Goal: Obtain resource: Download file/media

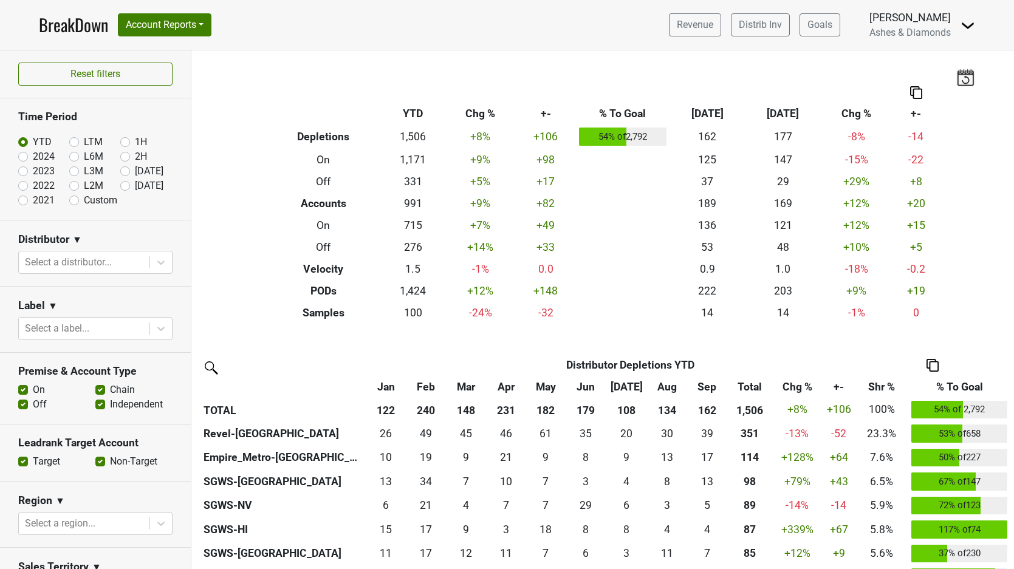
click at [135, 185] on label "[DATE]" at bounding box center [149, 186] width 29 height 15
click at [123, 185] on input "[DATE]" at bounding box center [144, 185] width 49 height 12
radio input "true"
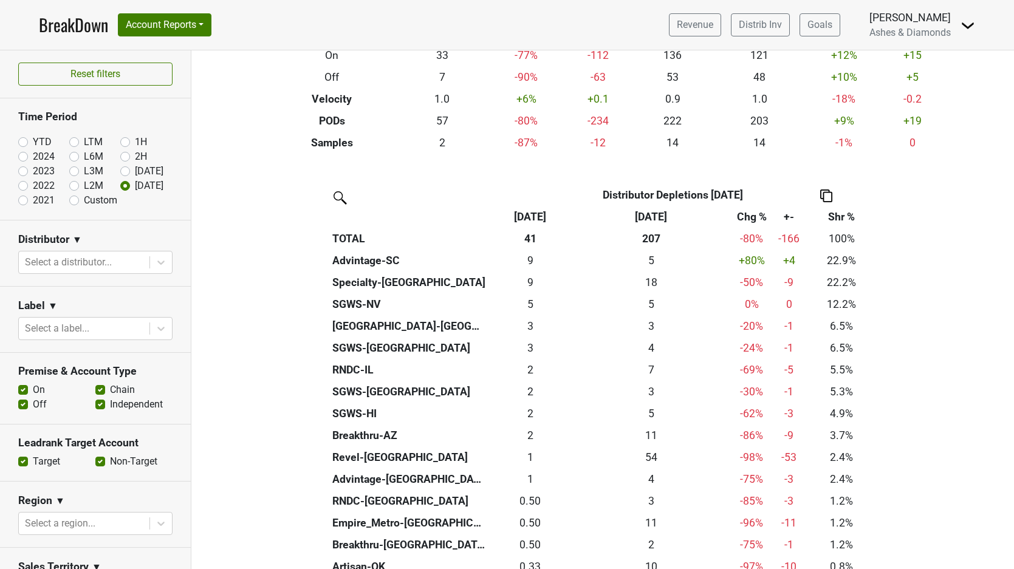
scroll to position [174, 0]
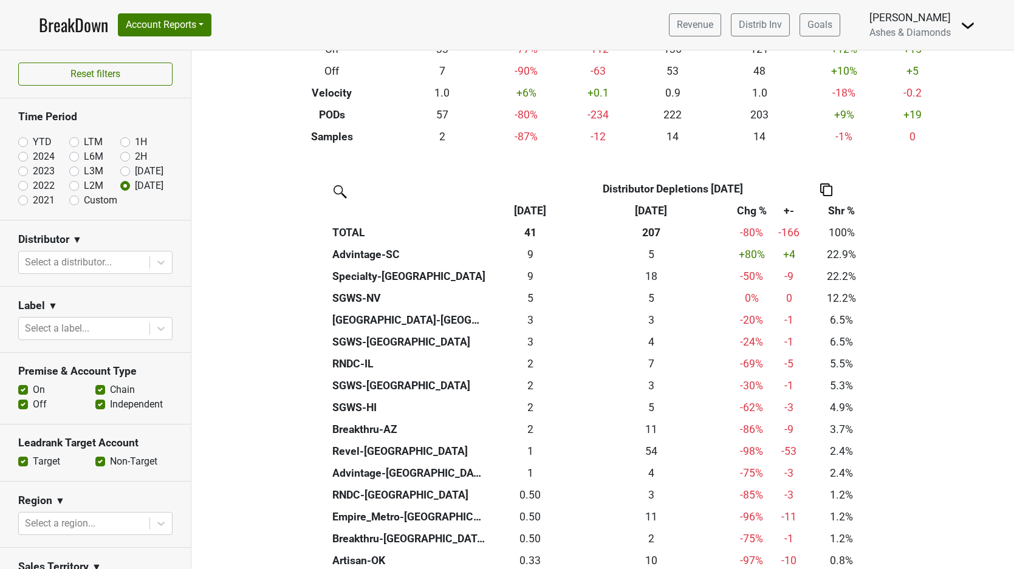
click at [135, 170] on label "Sep '25" at bounding box center [149, 171] width 29 height 15
click at [125, 170] on input "Sep '25" at bounding box center [144, 170] width 49 height 12
radio input "true"
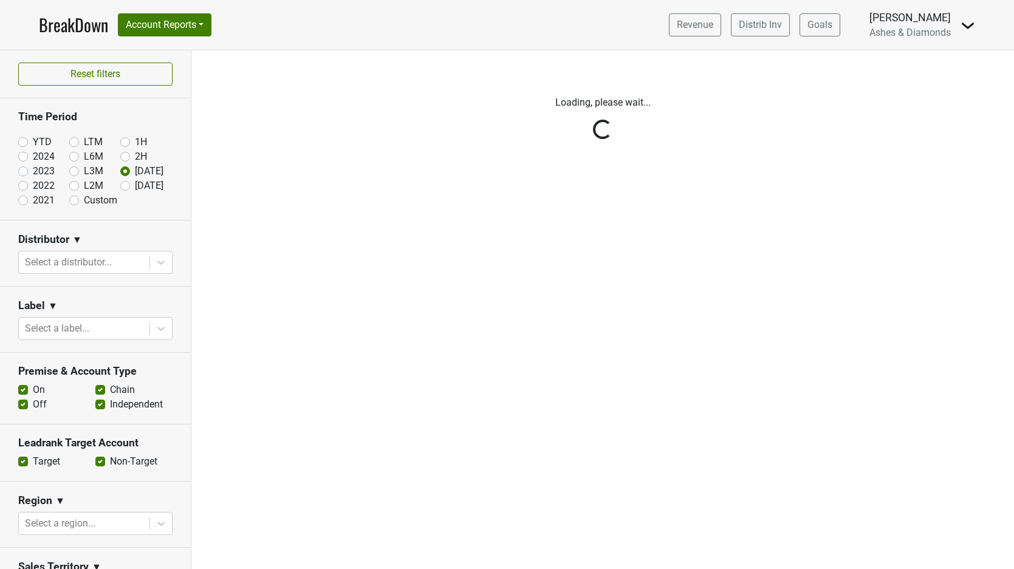
scroll to position [0, 0]
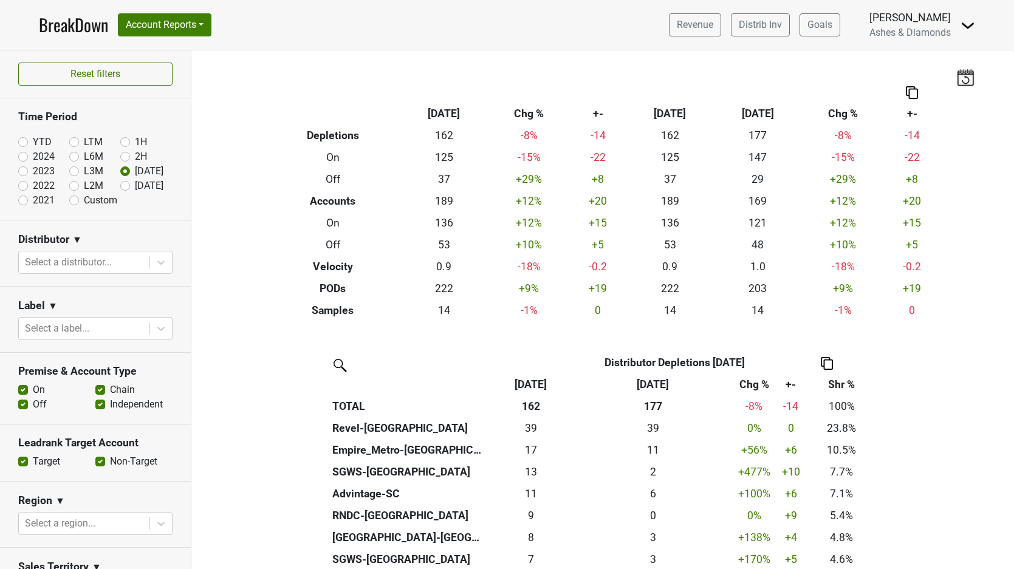
click at [135, 183] on label "[DATE]" at bounding box center [149, 186] width 29 height 15
click at [125, 183] on input "[DATE]" at bounding box center [144, 185] width 49 height 12
radio input "true"
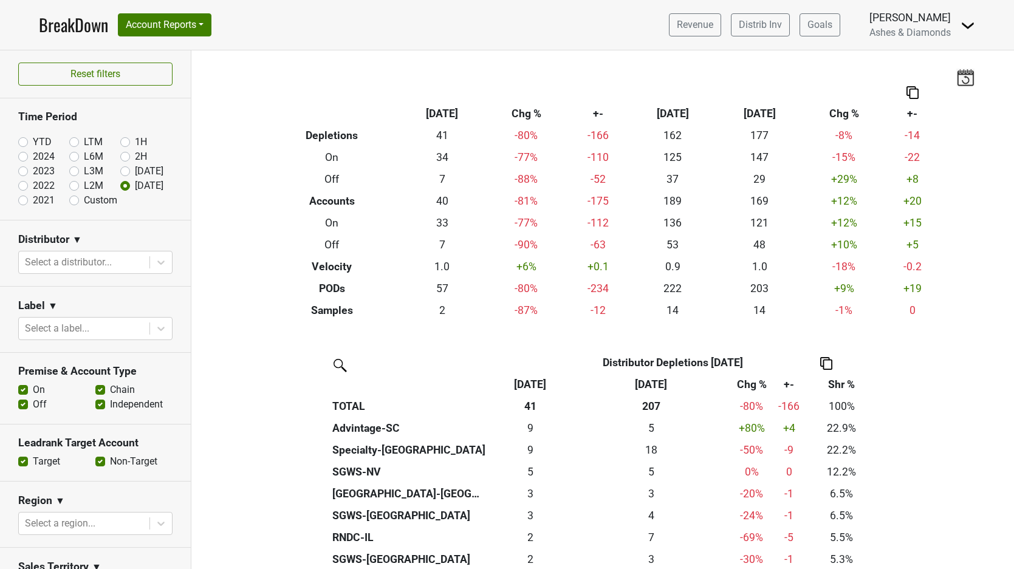
click at [29, 140] on input "YTD" at bounding box center [42, 141] width 49 height 12
radio input "true"
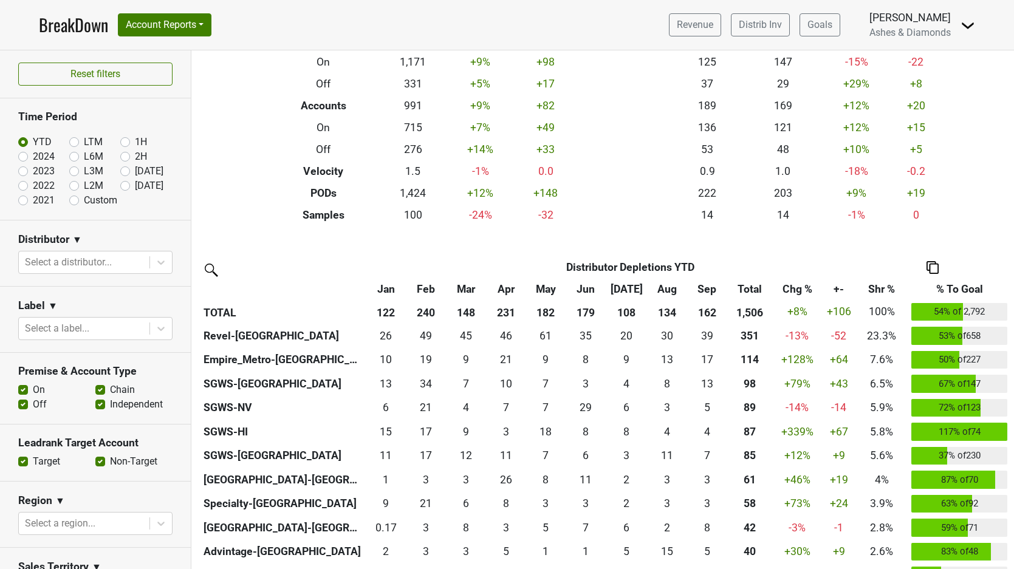
scroll to position [100, 0]
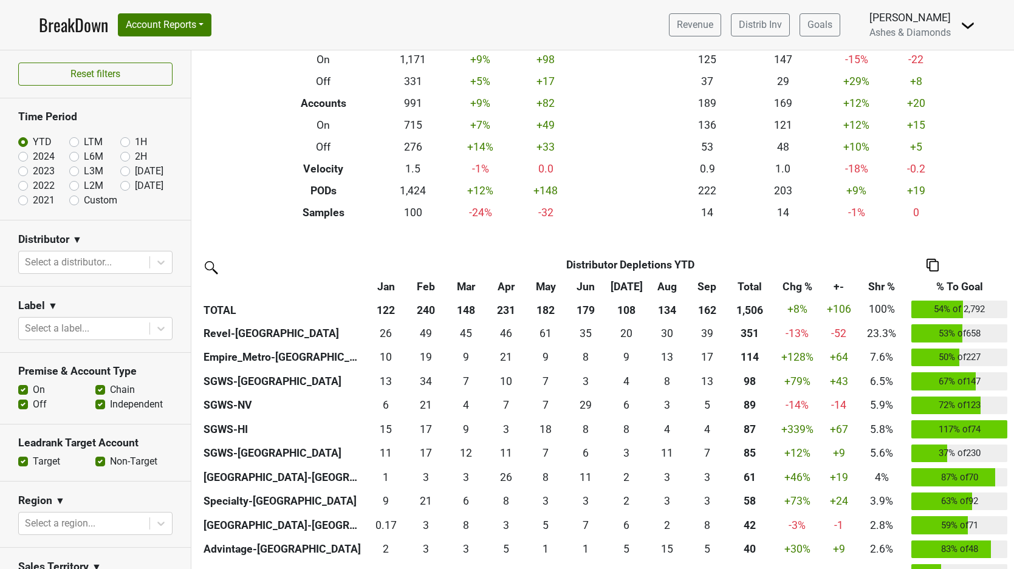
click at [135, 186] on label "[DATE]" at bounding box center [149, 186] width 29 height 15
click at [128, 186] on input "[DATE]" at bounding box center [144, 185] width 49 height 12
radio input "true"
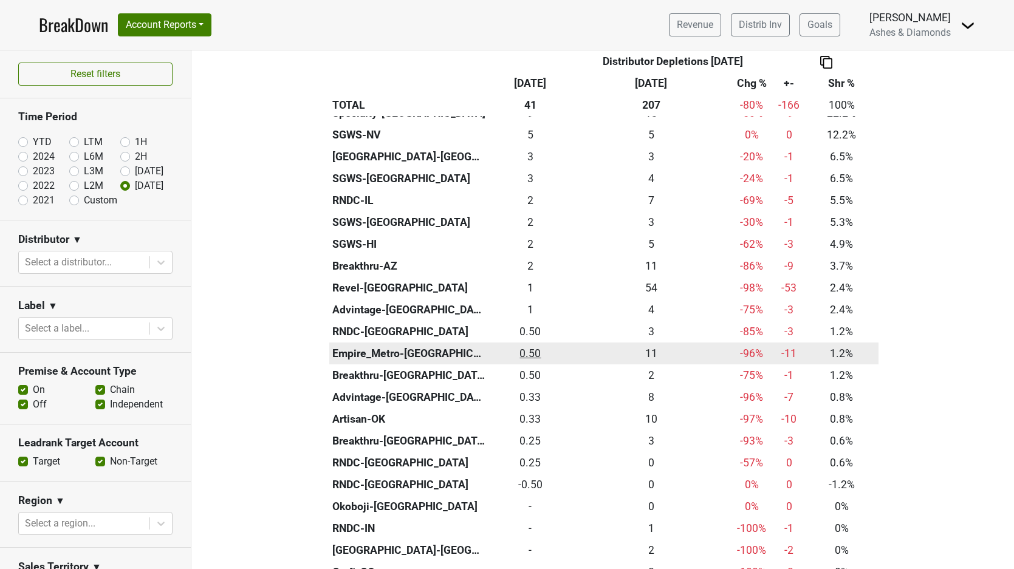
scroll to position [338, 0]
click at [535, 347] on div "0.5 0.50" at bounding box center [530, 353] width 78 height 16
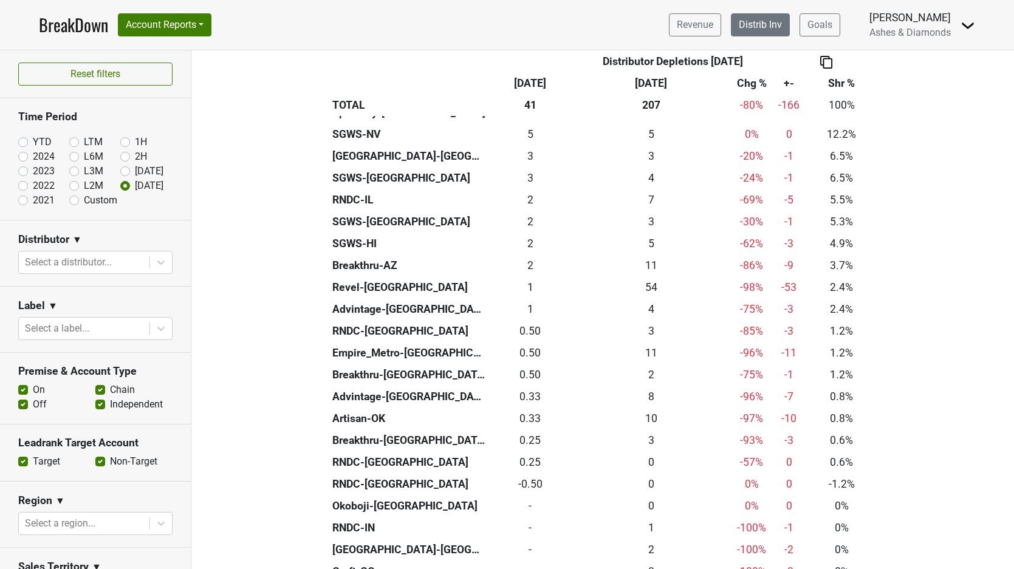
click at [767, 30] on link "Distrib Inv" at bounding box center [760, 24] width 59 height 23
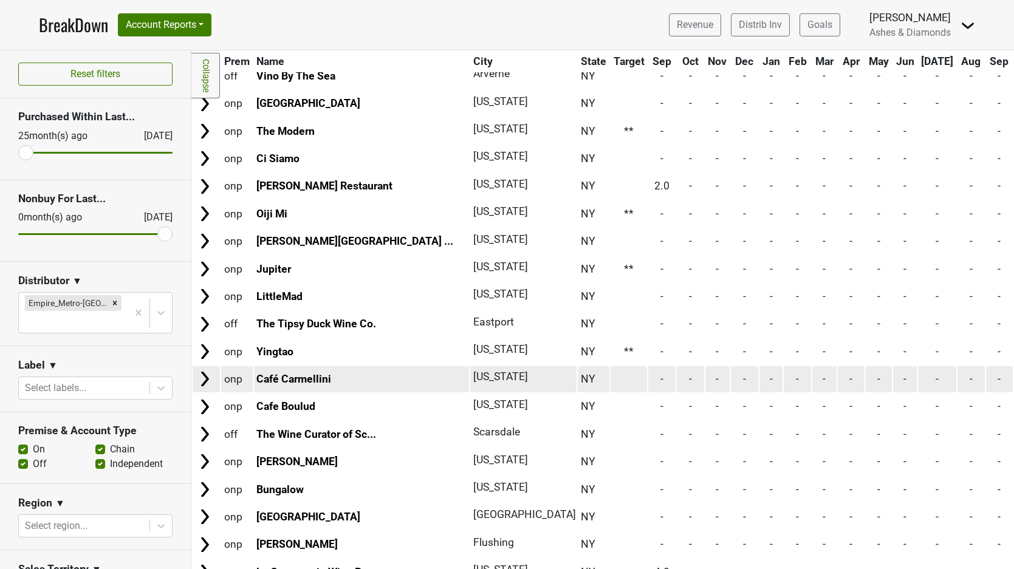
scroll to position [2830, 0]
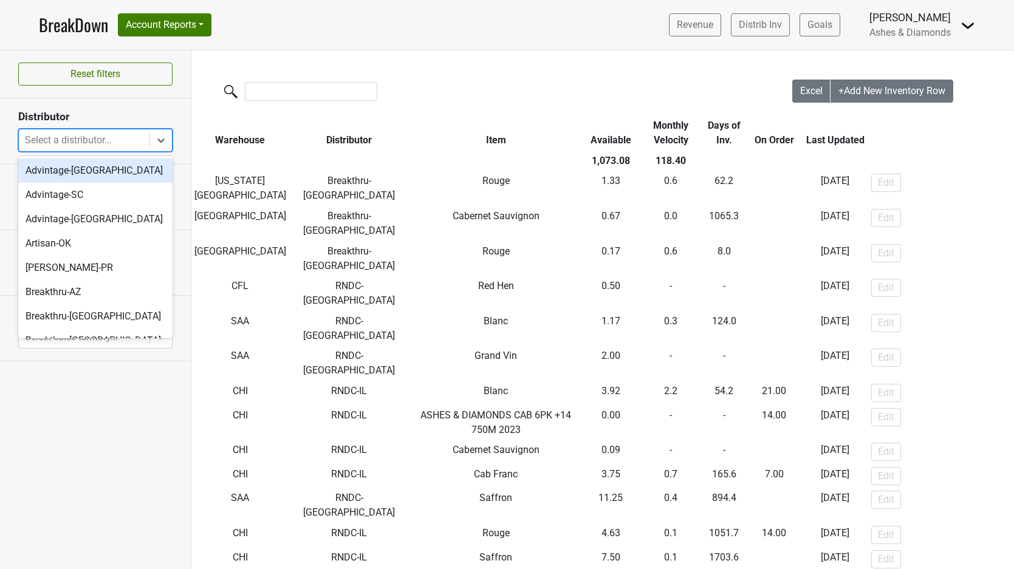
drag, startPoint x: 158, startPoint y: 145, endPoint x: 156, endPoint y: 151, distance: 6.5
click at [158, 145] on icon at bounding box center [161, 140] width 12 height 12
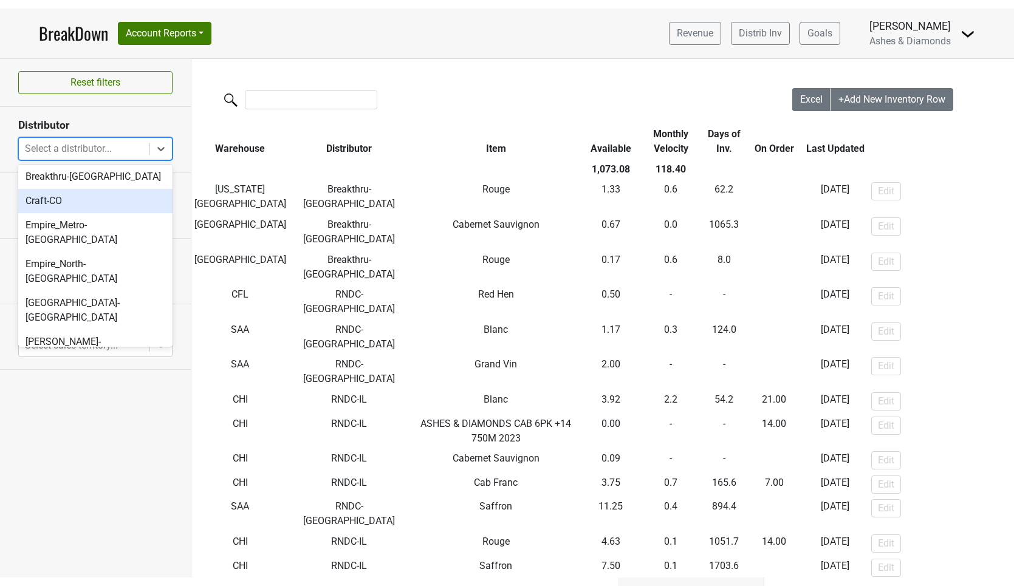
scroll to position [255, 0]
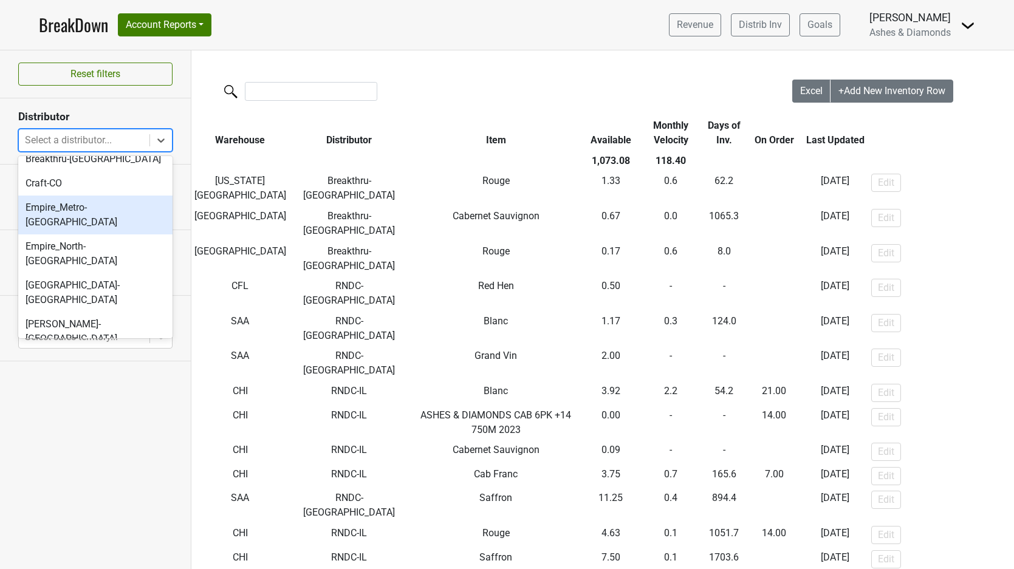
click at [97, 213] on div "Empire_Metro-[GEOGRAPHIC_DATA]" at bounding box center [95, 215] width 154 height 39
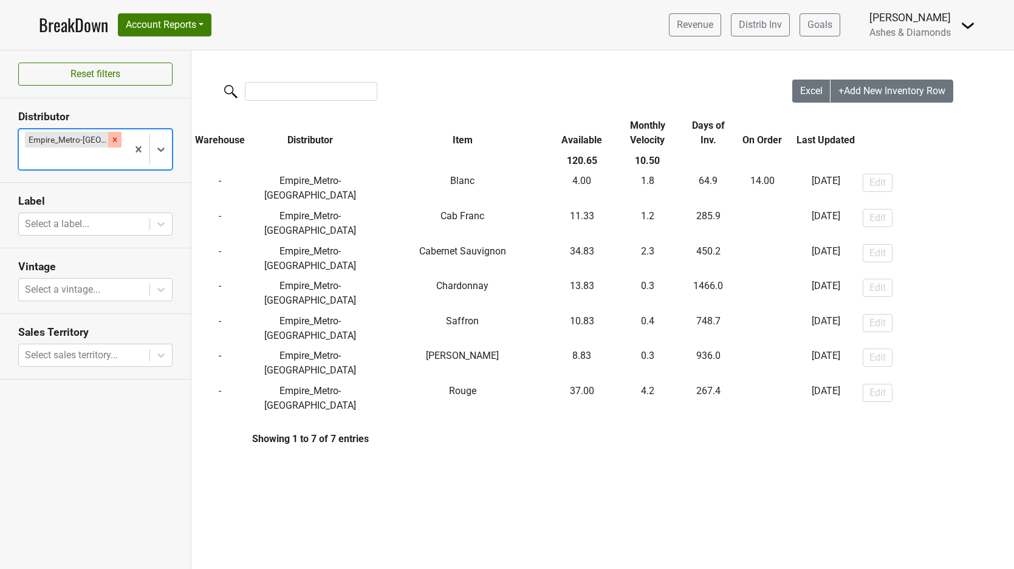
click at [108, 134] on div "Remove Empire_Metro-NY" at bounding box center [114, 140] width 13 height 16
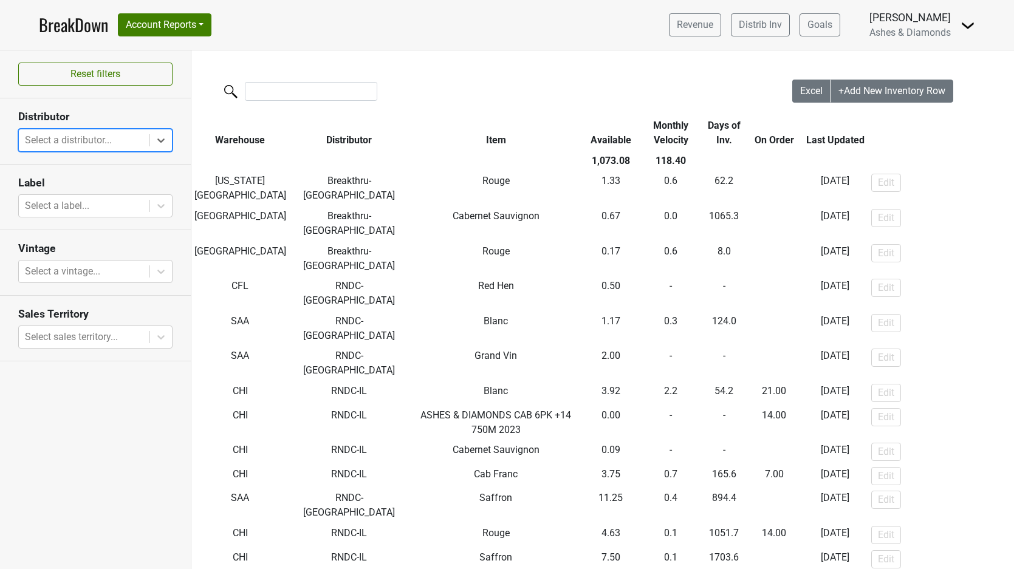
click at [75, 21] on link "BreakDown" at bounding box center [73, 25] width 69 height 26
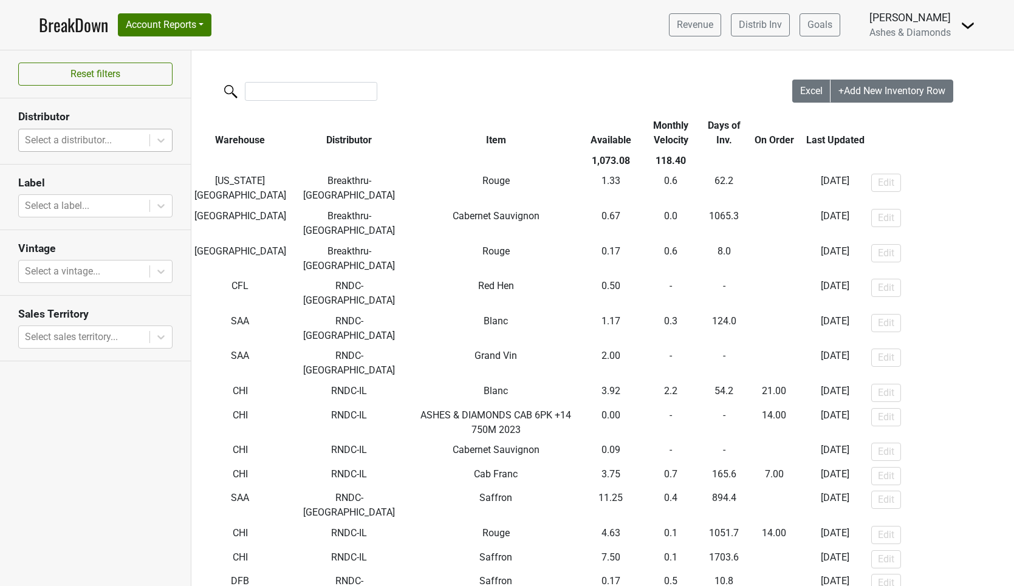
click at [73, 27] on link "BreakDown" at bounding box center [73, 25] width 69 height 26
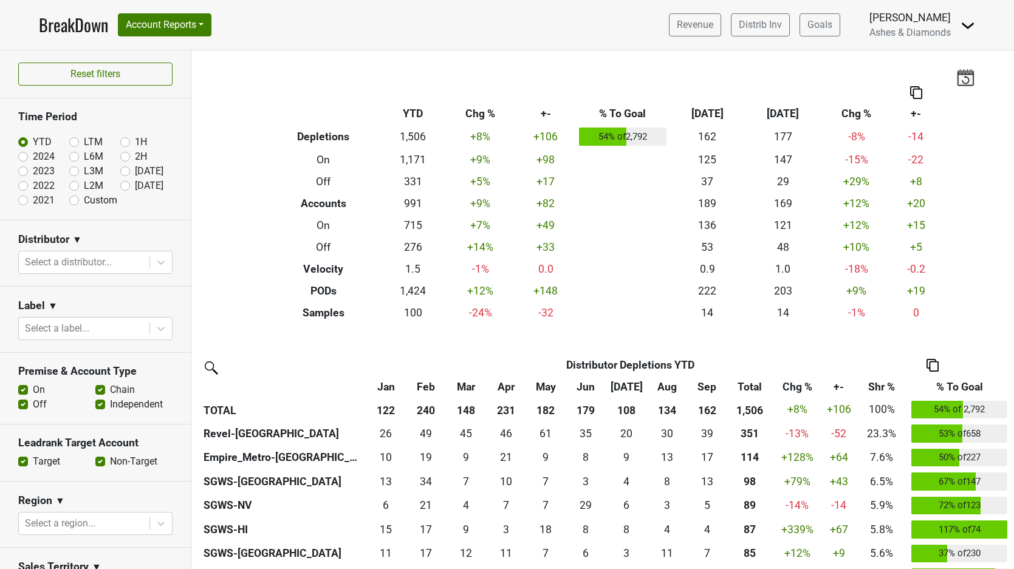
click at [135, 185] on label "[DATE]" at bounding box center [149, 186] width 29 height 15
click at [127, 185] on input "[DATE]" at bounding box center [144, 185] width 49 height 12
radio input "true"
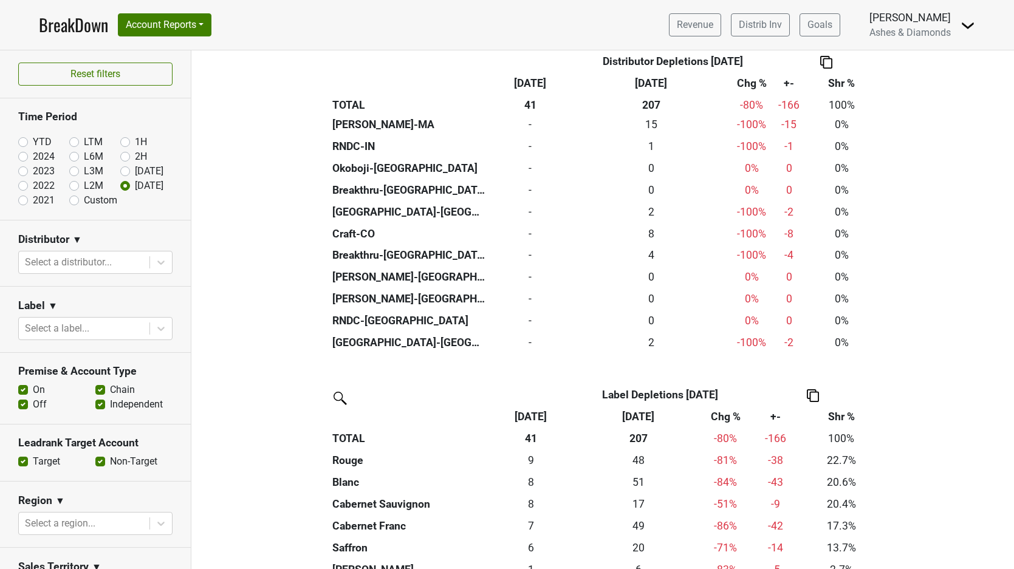
scroll to position [850, 0]
drag, startPoint x: 23, startPoint y: 139, endPoint x: 178, endPoint y: 188, distance: 162.7
click at [33, 139] on label "YTD" at bounding box center [42, 142] width 19 height 15
click at [23, 139] on input "YTD" at bounding box center [42, 141] width 49 height 12
radio input "true"
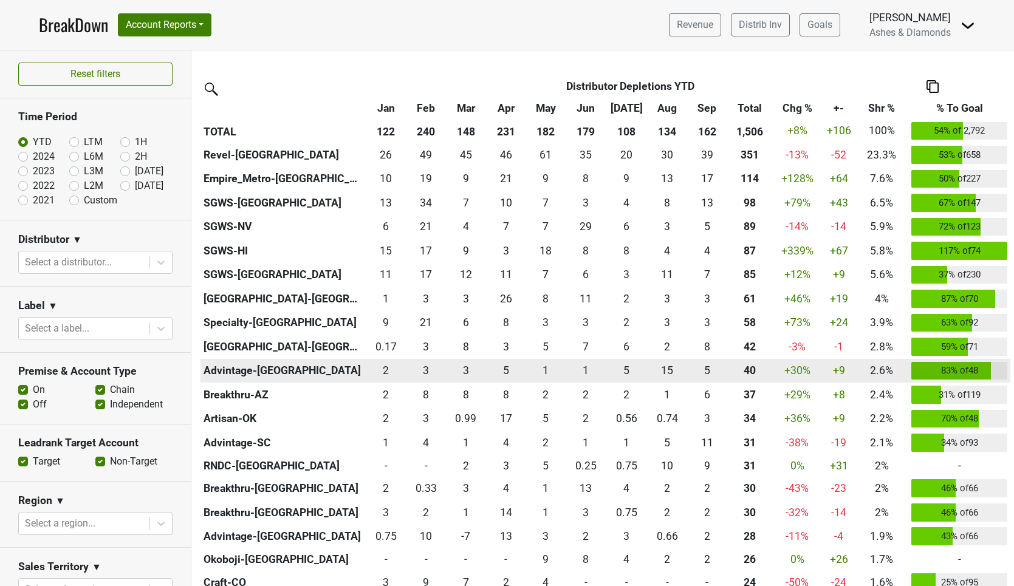
scroll to position [281, 0]
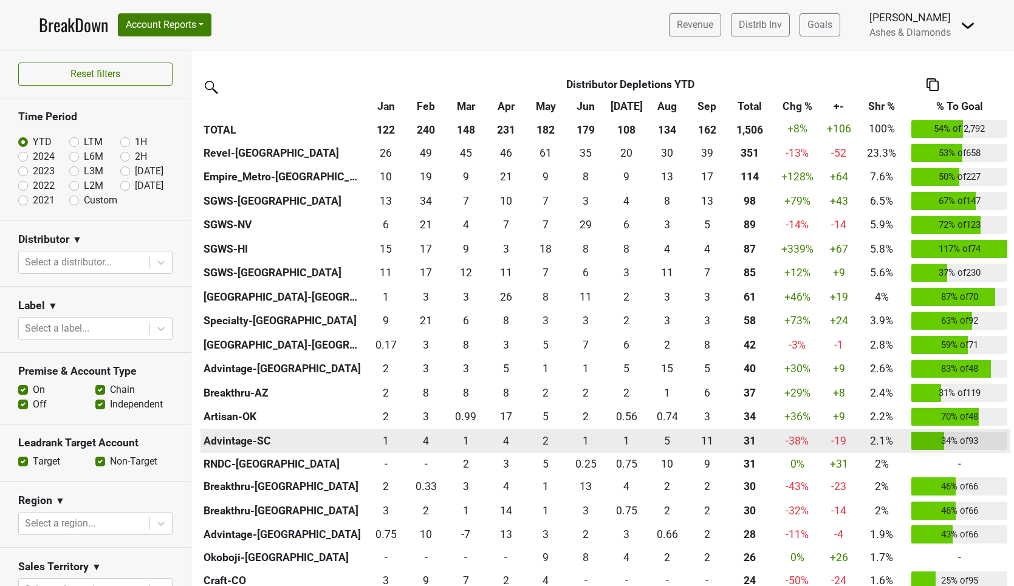
click at [804, 271] on td "+12 %" at bounding box center [797, 273] width 50 height 24
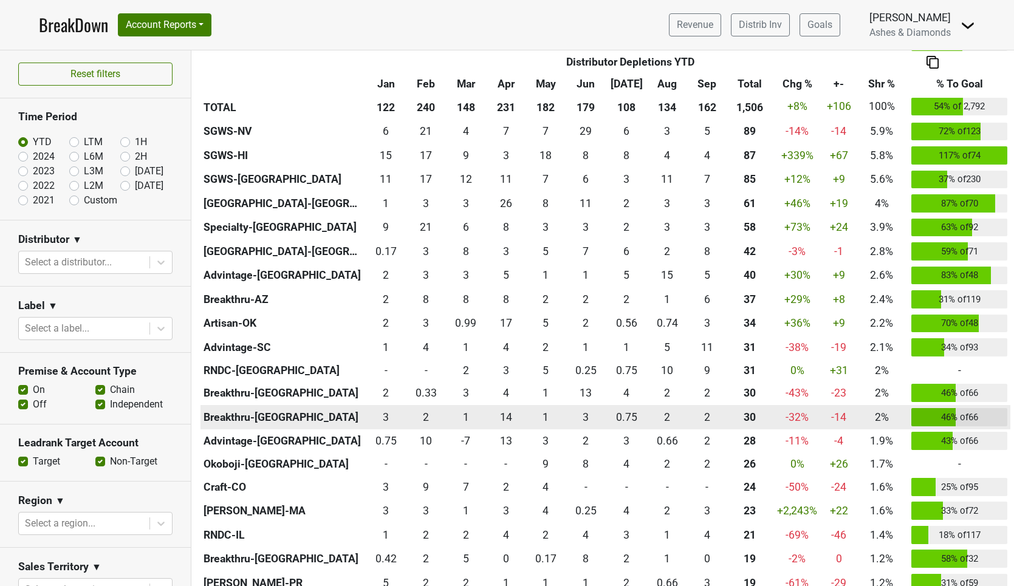
scroll to position [386, 0]
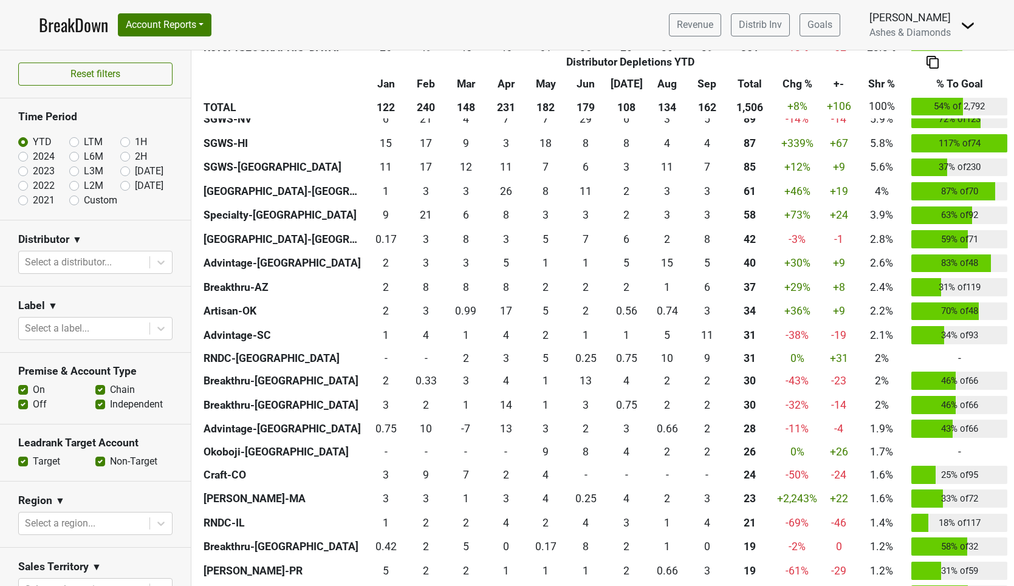
click at [135, 186] on label "[DATE]" at bounding box center [149, 186] width 29 height 15
click at [123, 186] on input "Oct '25" at bounding box center [144, 185] width 49 height 12
radio input "true"
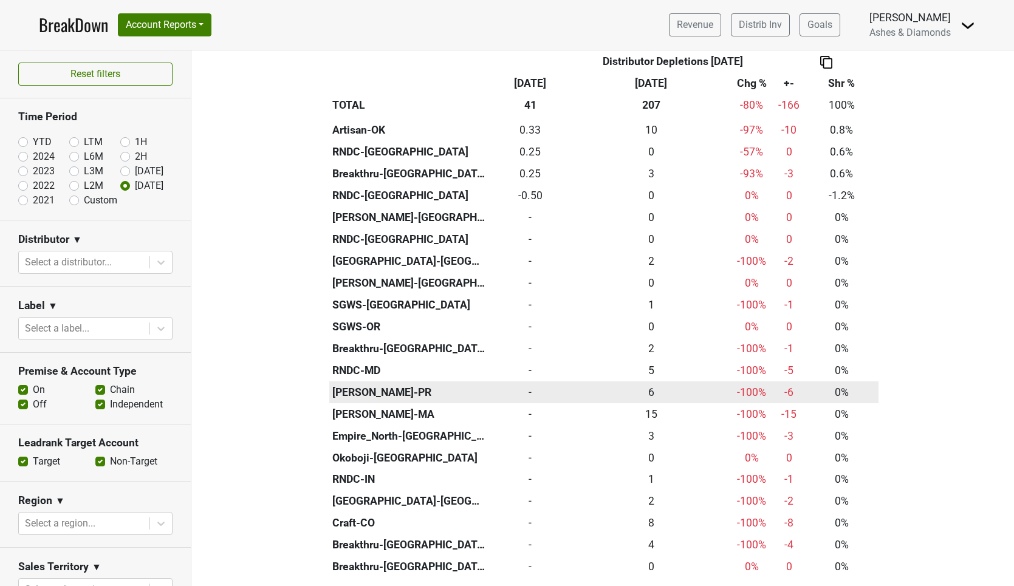
scroll to position [630, 0]
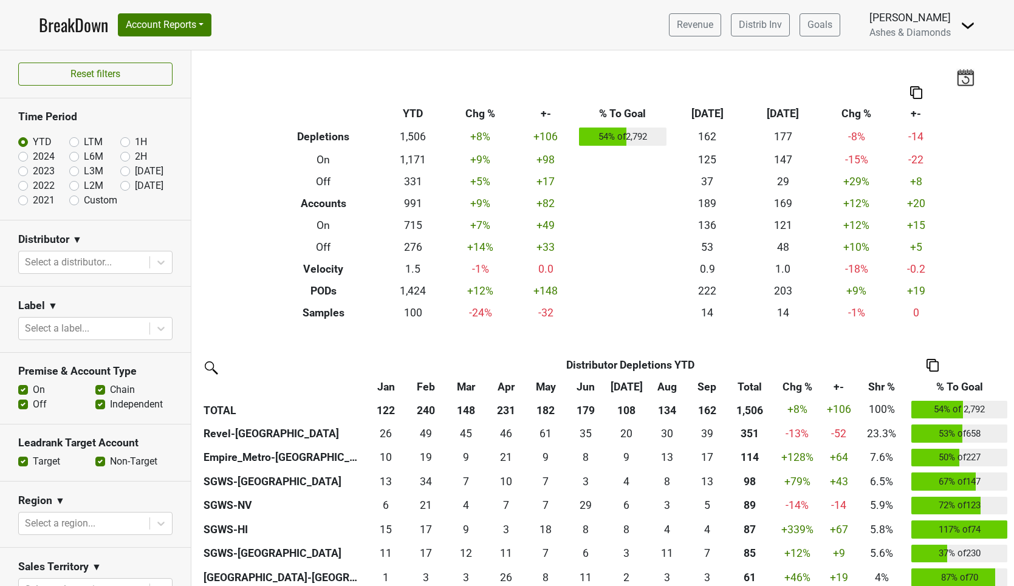
drag, startPoint x: 127, startPoint y: 188, endPoint x: 132, endPoint y: 196, distance: 9.8
click at [135, 188] on label "[DATE]" at bounding box center [149, 186] width 29 height 15
click at [127, 188] on input "Oct '25" at bounding box center [144, 185] width 49 height 12
radio input "true"
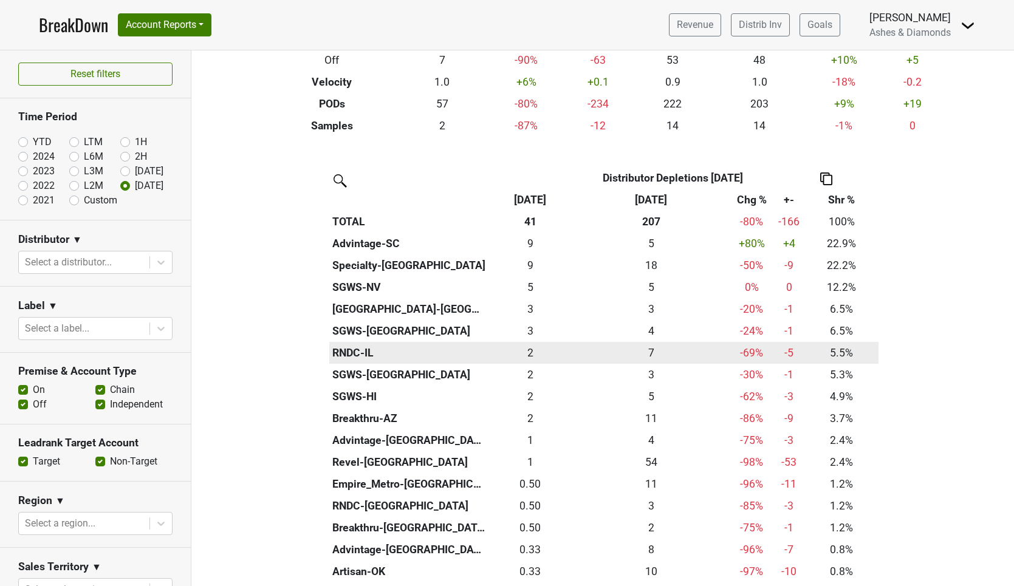
scroll to position [191, 0]
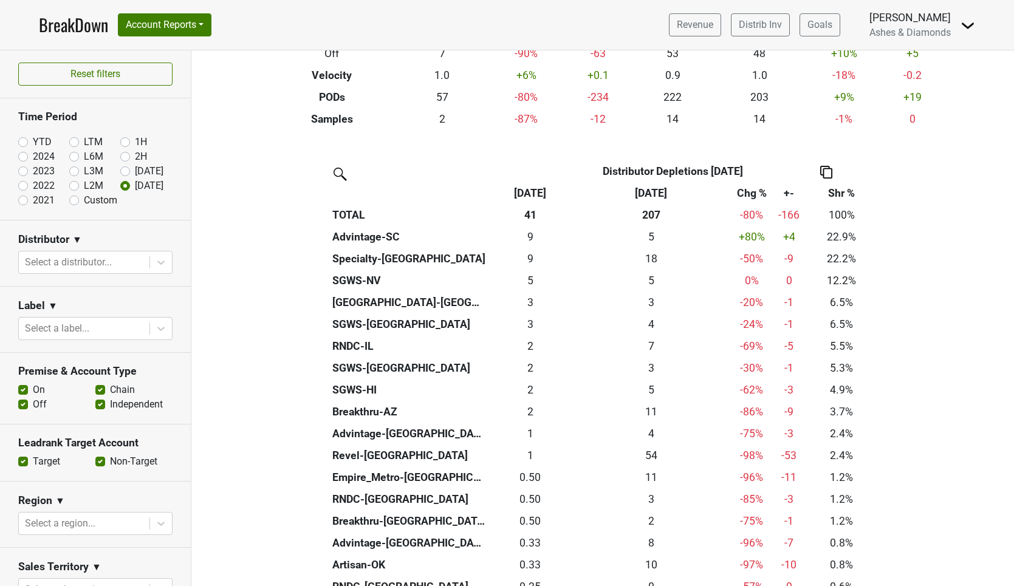
drag, startPoint x: 21, startPoint y: 137, endPoint x: 27, endPoint y: 139, distance: 6.3
click at [33, 137] on label "YTD" at bounding box center [42, 142] width 19 height 15
click at [21, 137] on input "YTD" at bounding box center [42, 141] width 49 height 12
radio input "true"
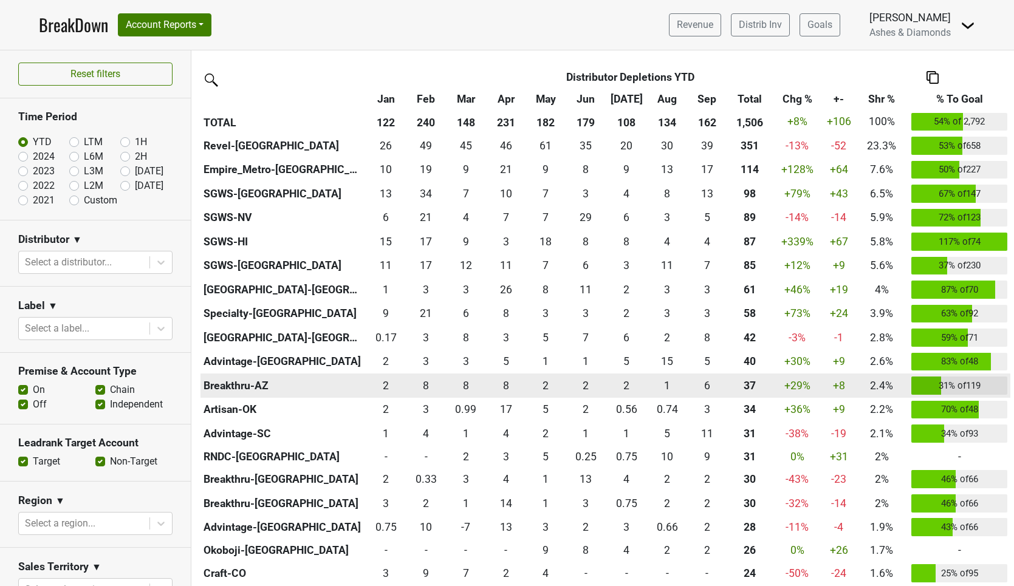
scroll to position [282, 0]
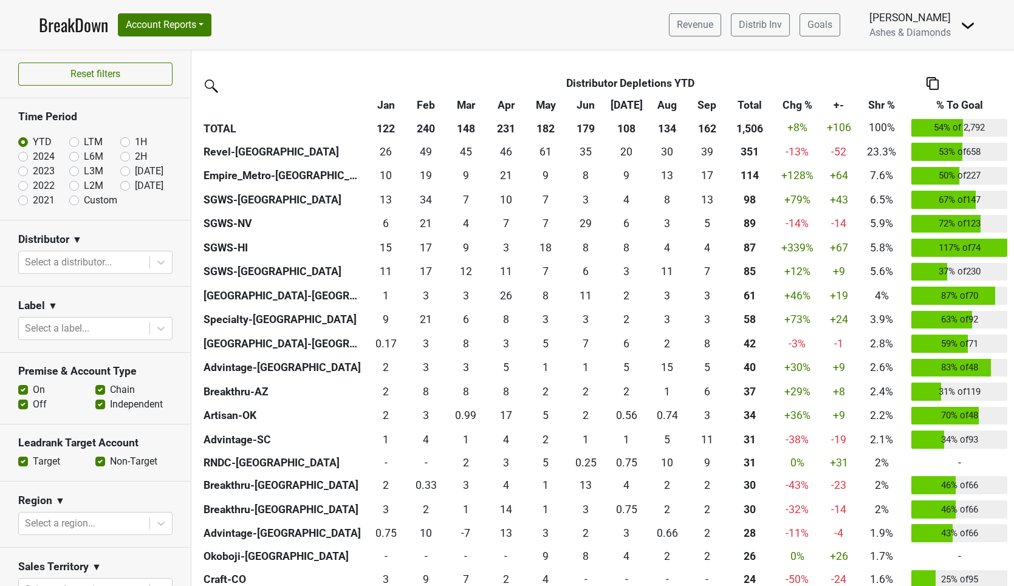
click at [135, 184] on label "[DATE]" at bounding box center [149, 186] width 29 height 15
click at [125, 184] on input "[DATE]" at bounding box center [144, 185] width 49 height 12
radio input "true"
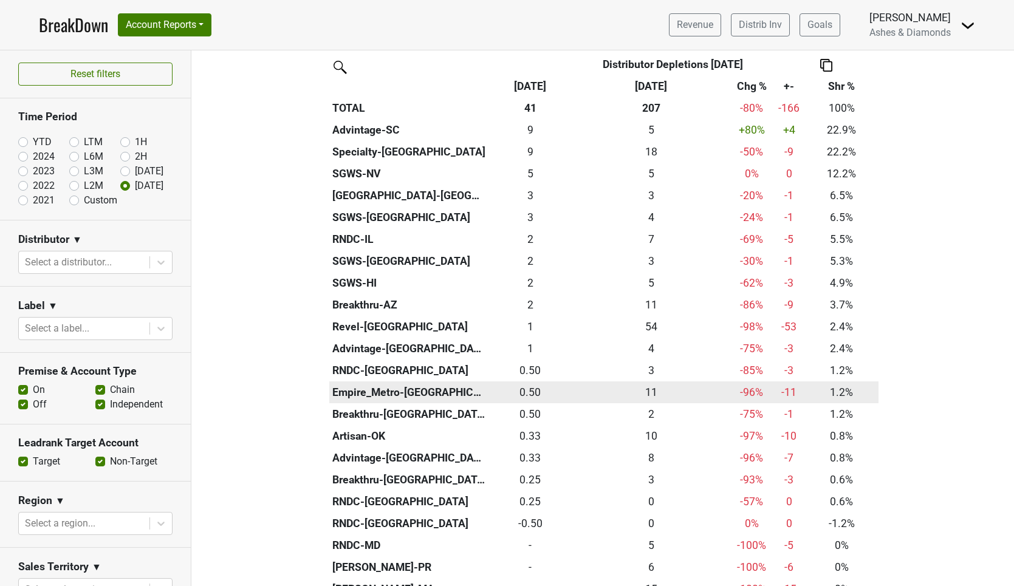
scroll to position [305, 0]
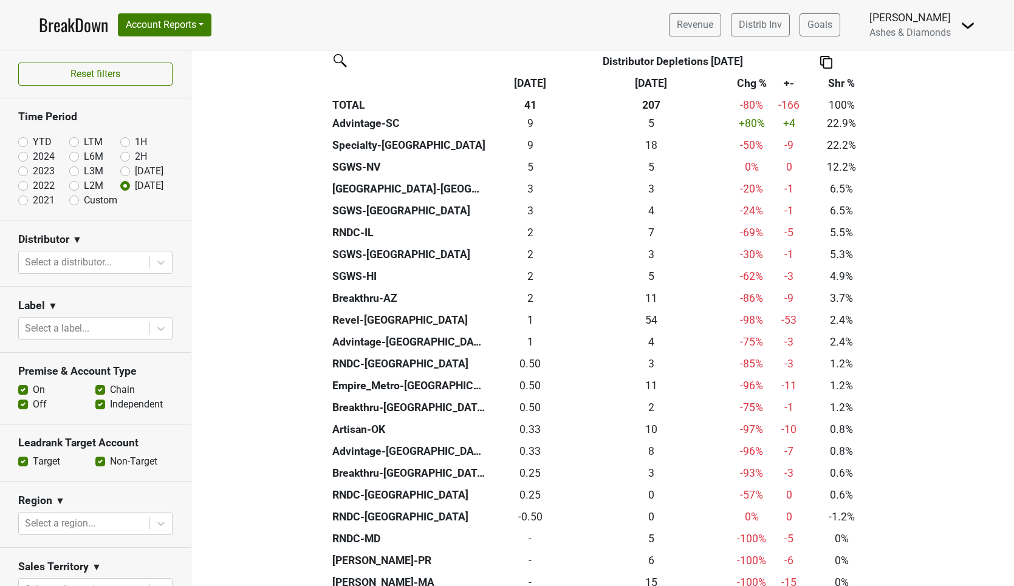
click at [33, 142] on label "YTD" at bounding box center [42, 142] width 19 height 15
click at [22, 142] on input "YTD" at bounding box center [42, 141] width 49 height 12
radio input "true"
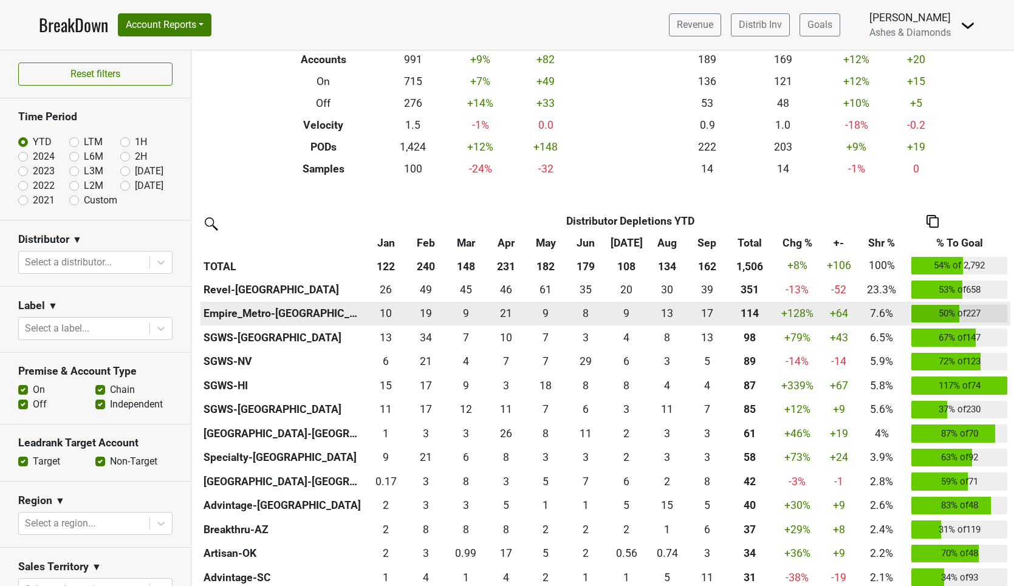
scroll to position [145, 0]
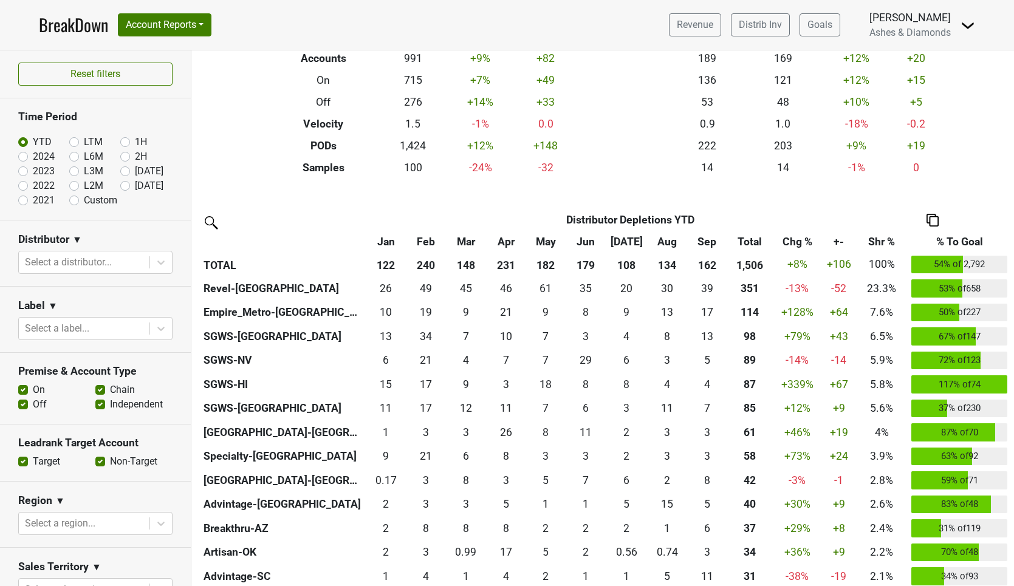
click at [135, 183] on label "[DATE]" at bounding box center [149, 186] width 29 height 15
click at [122, 183] on input "[DATE]" at bounding box center [144, 185] width 49 height 12
radio input "true"
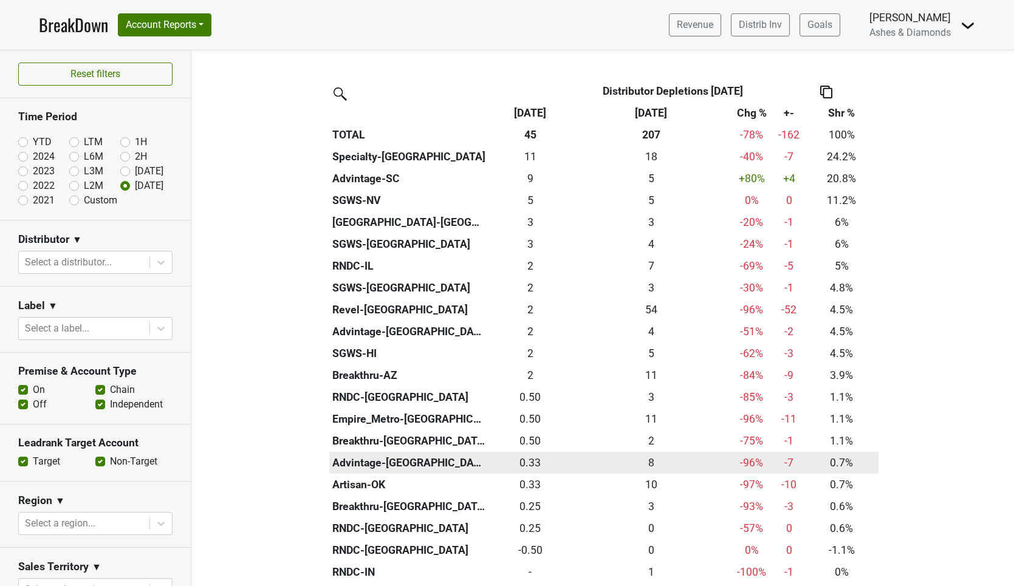
scroll to position [271, 0]
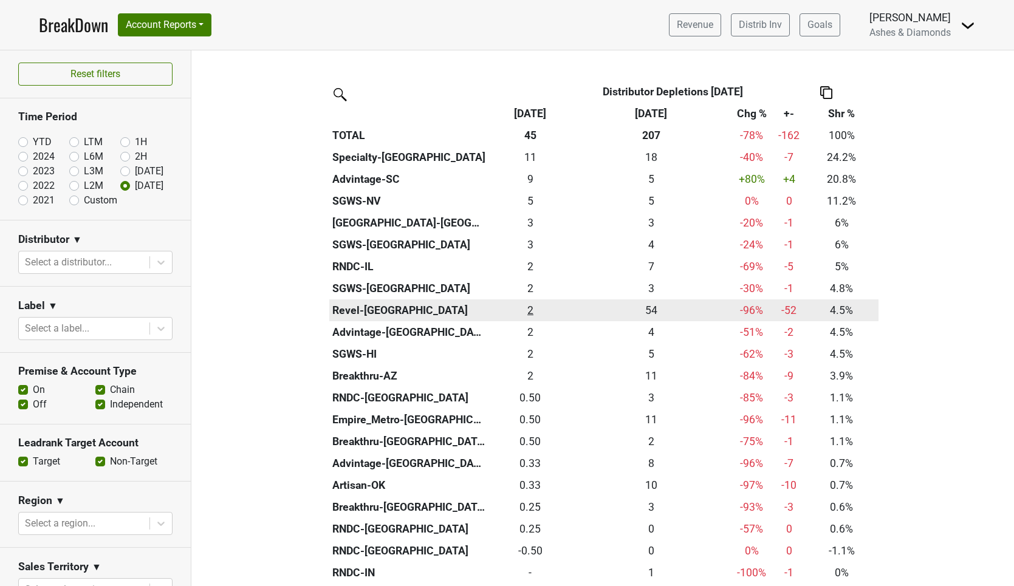
click at [532, 305] on div "2 2" at bounding box center [530, 311] width 78 height 16
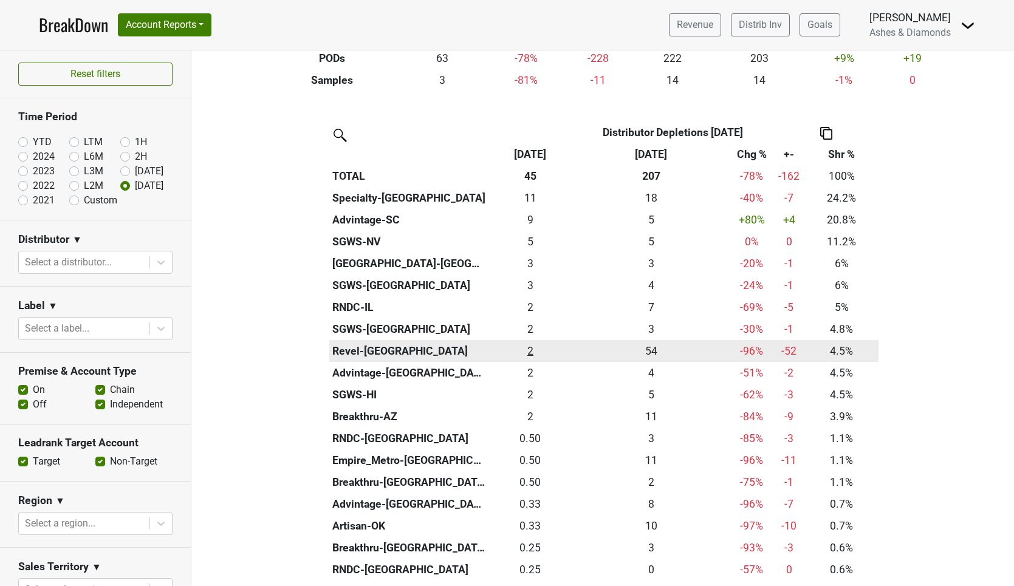
scroll to position [227, 0]
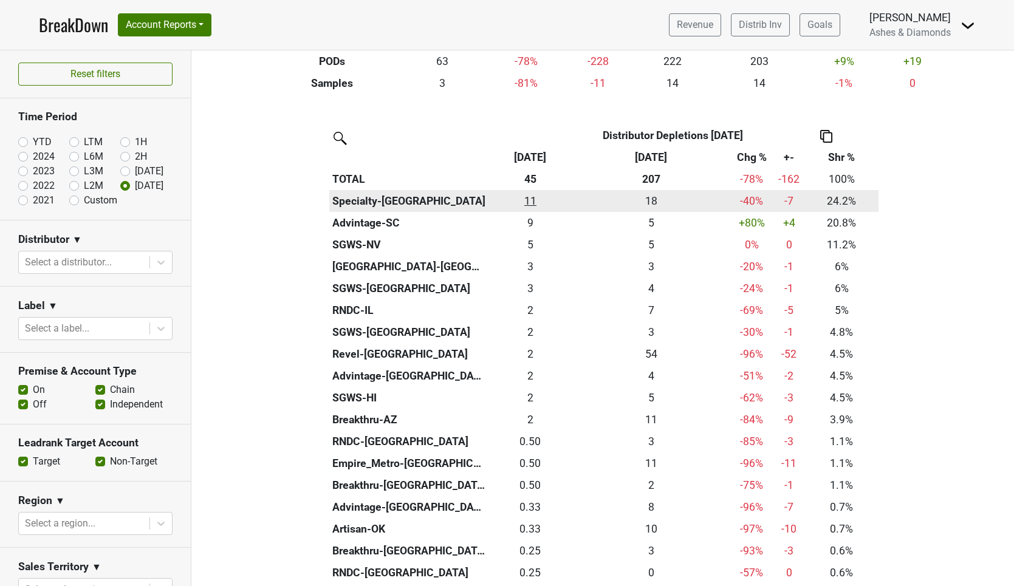
click at [536, 197] on div "10.83 11" at bounding box center [530, 201] width 78 height 16
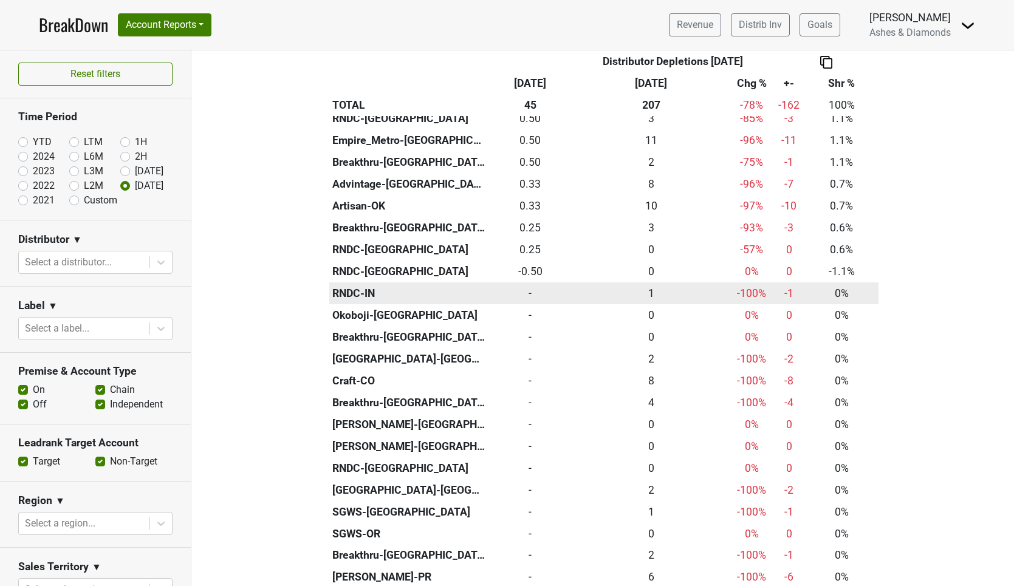
scroll to position [552, 0]
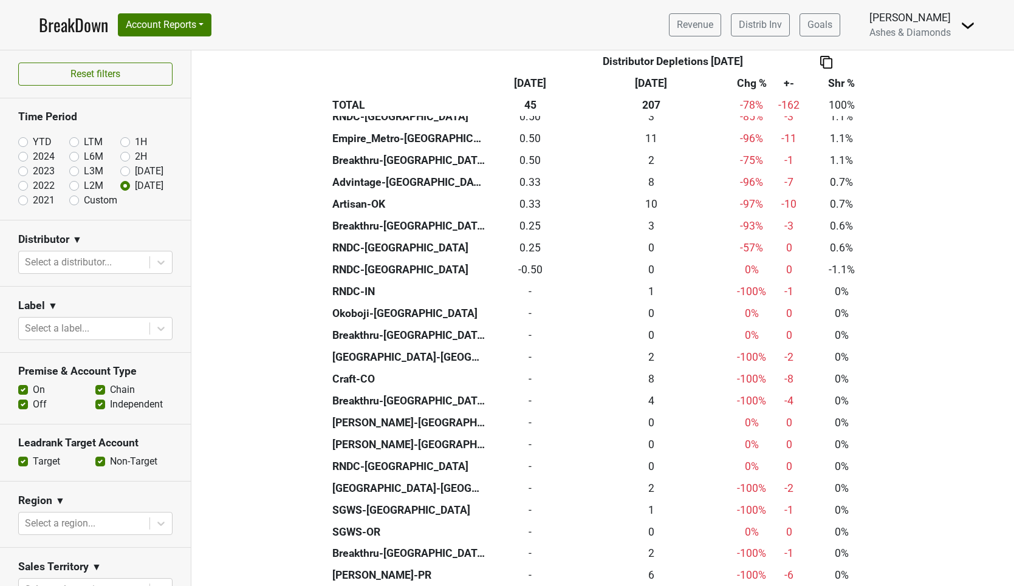
click at [33, 140] on label "YTD" at bounding box center [42, 142] width 19 height 15
click at [27, 140] on input "YTD" at bounding box center [42, 141] width 49 height 12
radio input "true"
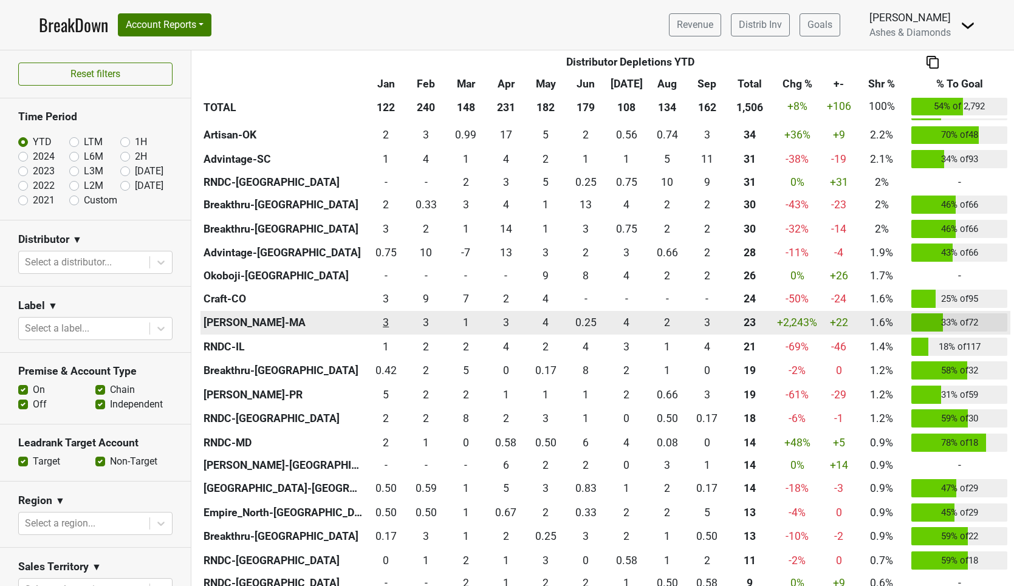
scroll to position [564, 0]
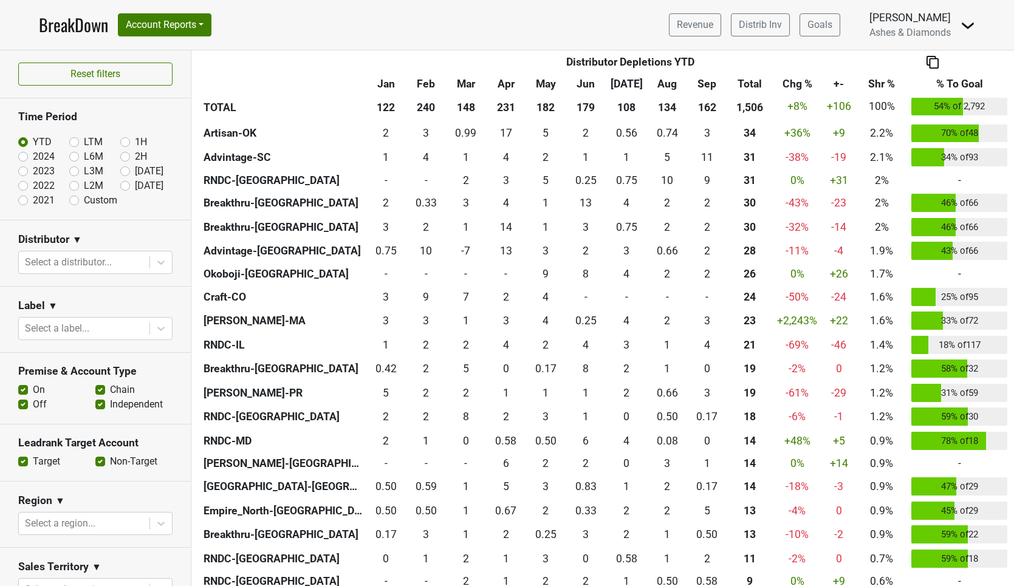
click at [84, 199] on label "Custom" at bounding box center [100, 200] width 33 height 15
click at [76, 199] on input "Custom" at bounding box center [93, 199] width 49 height 12
radio input "true"
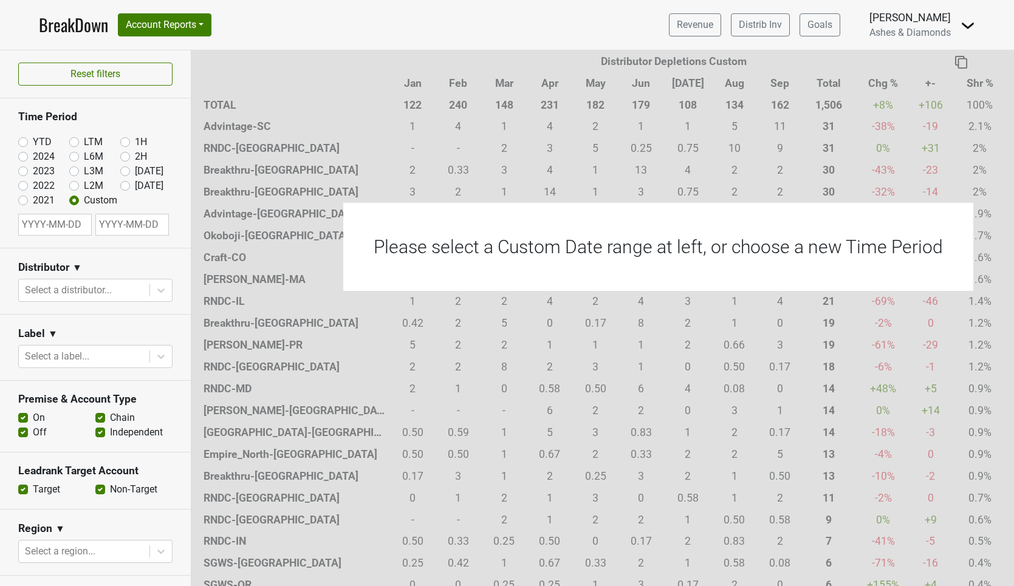
select select "9"
select select "2025"
click at [67, 221] on input "text" at bounding box center [55, 225] width 74 height 22
select select "6"
click at [71, 300] on div "1" at bounding box center [72, 303] width 16 height 16
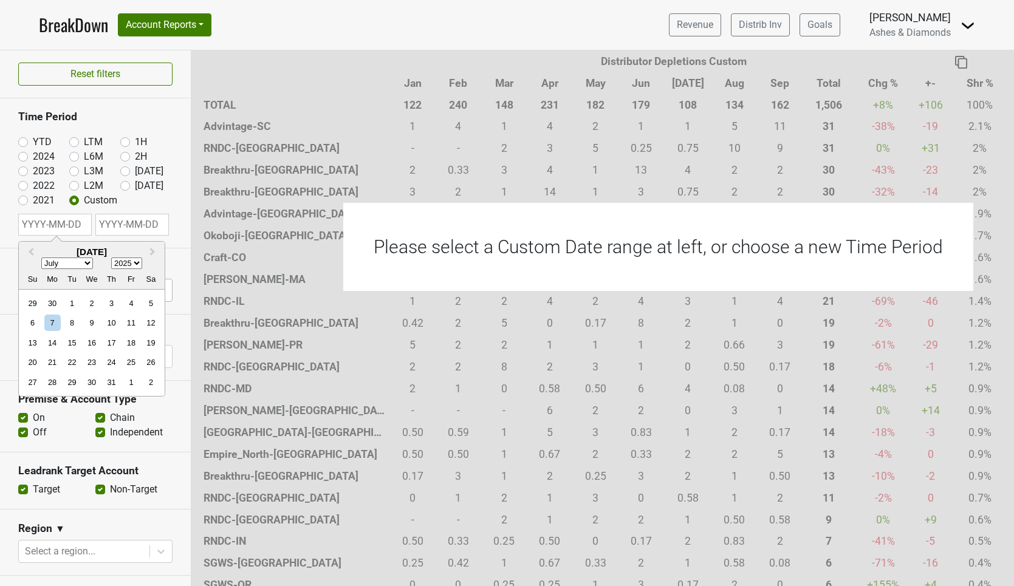
type input "2025-07-01"
click at [139, 222] on input "text" at bounding box center [132, 225] width 74 height 22
select select "8"
click at [82, 382] on div "30" at bounding box center [79, 382] width 16 height 16
type input "2025-09-30"
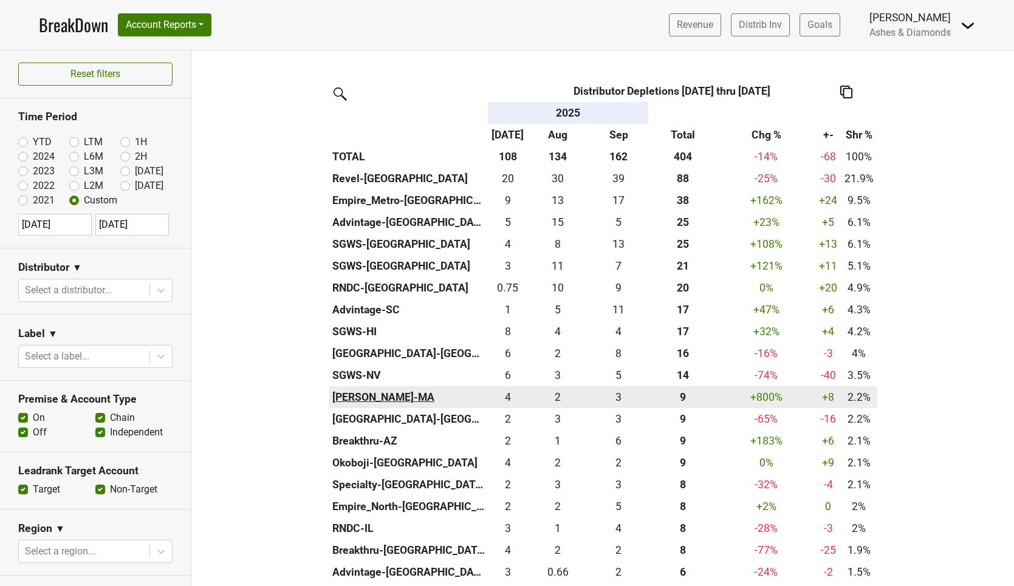
scroll to position [293, 0]
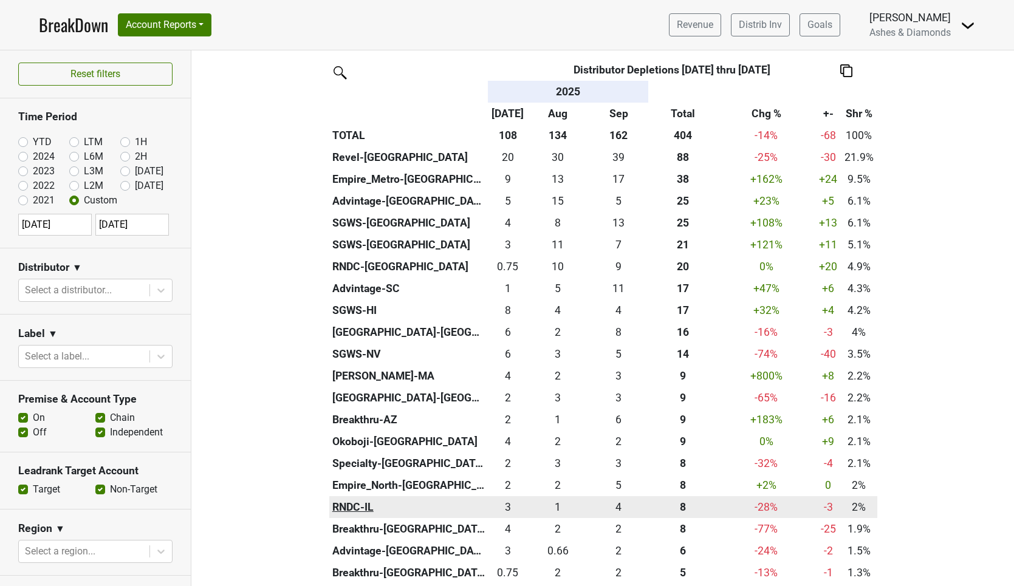
click at [352, 498] on th "RNDC-IL" at bounding box center [408, 507] width 159 height 22
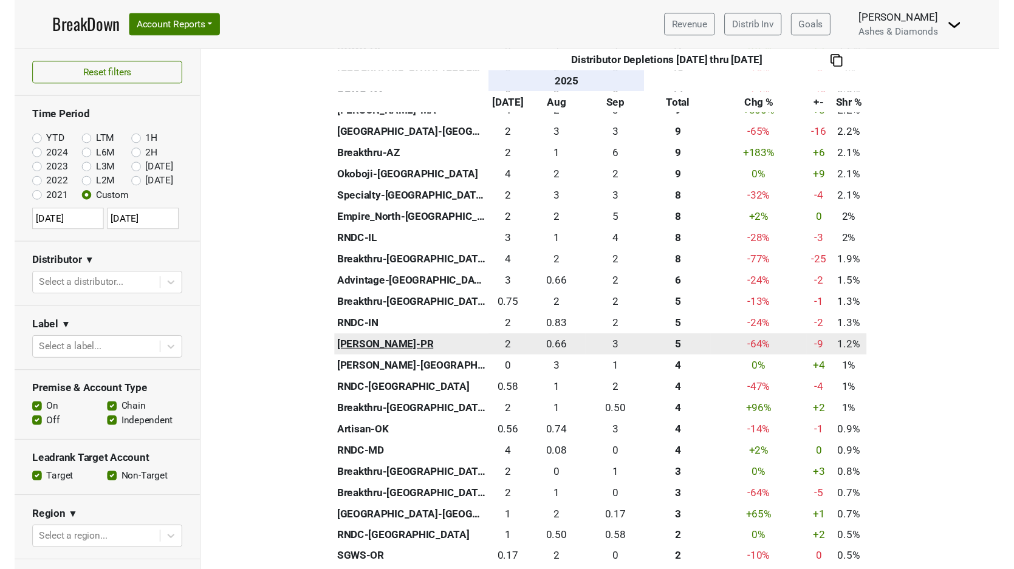
scroll to position [551, 0]
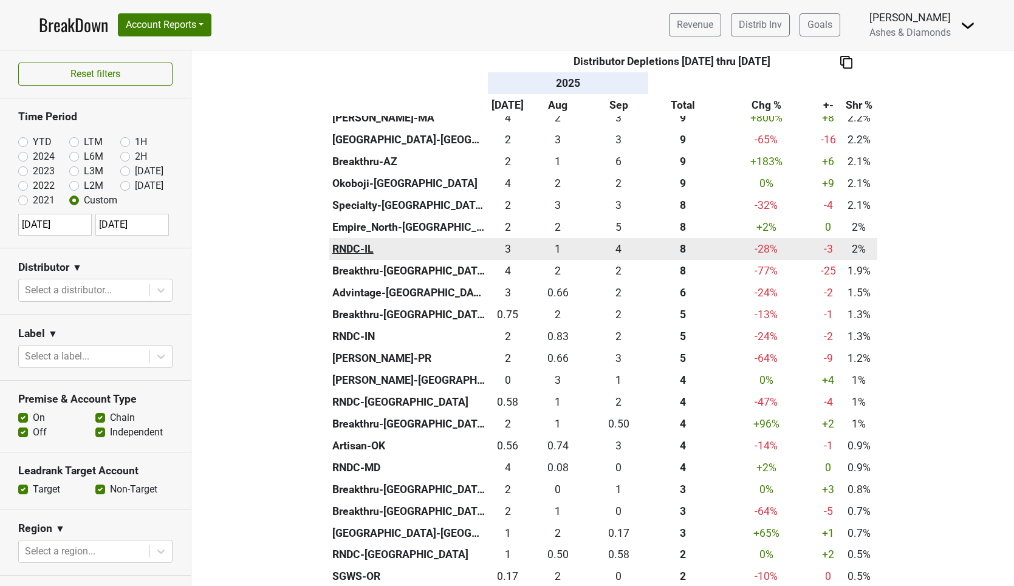
click at [341, 238] on th "RNDC-IL" at bounding box center [408, 249] width 159 height 22
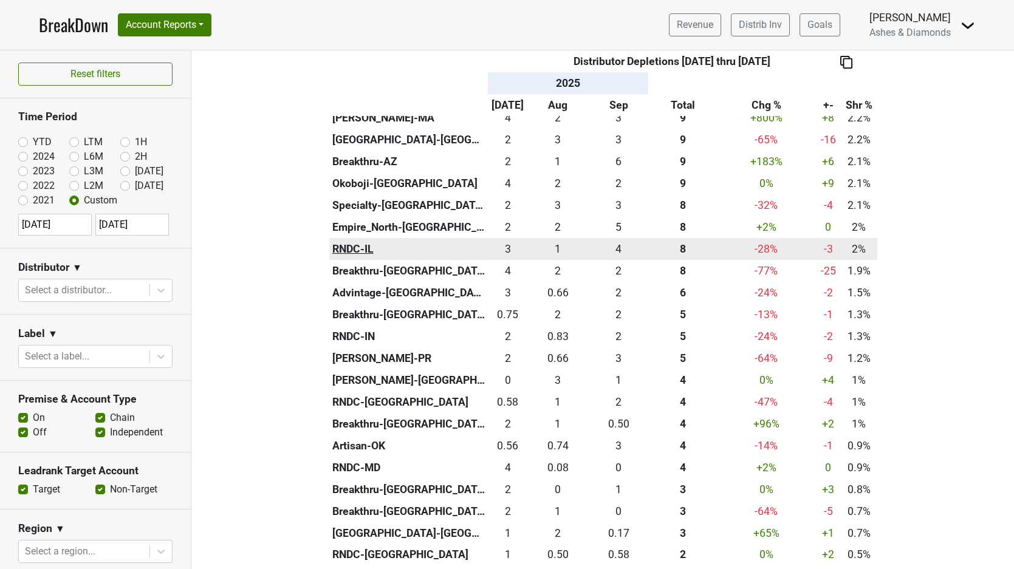
click at [369, 241] on th "RNDC-IL" at bounding box center [408, 249] width 159 height 22
click at [616, 242] on div "3.75 4" at bounding box center [618, 249] width 55 height 16
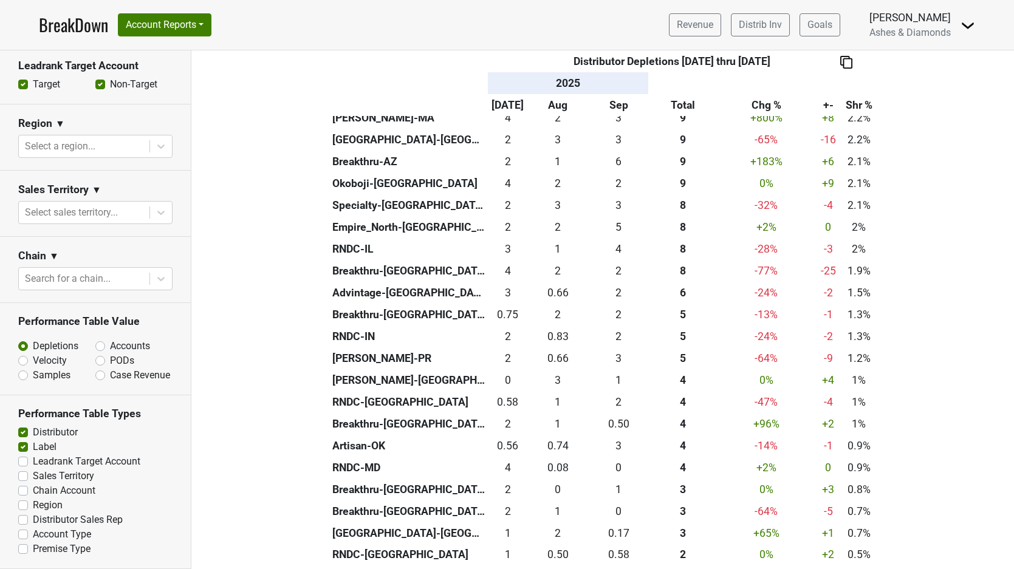
scroll to position [405, 0]
click at [33, 375] on label "Samples" at bounding box center [52, 376] width 38 height 15
click at [21, 375] on input "Samples" at bounding box center [55, 375] width 74 height 12
radio input "true"
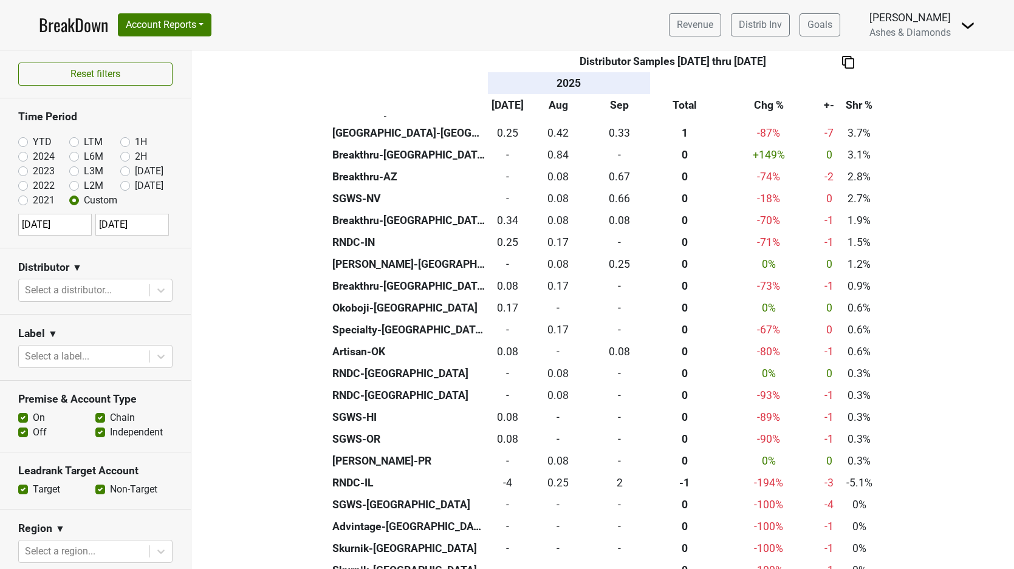
scroll to position [0, 0]
click at [33, 140] on label "YTD" at bounding box center [42, 142] width 19 height 15
click at [23, 140] on input "YTD" at bounding box center [42, 141] width 49 height 12
radio input "true"
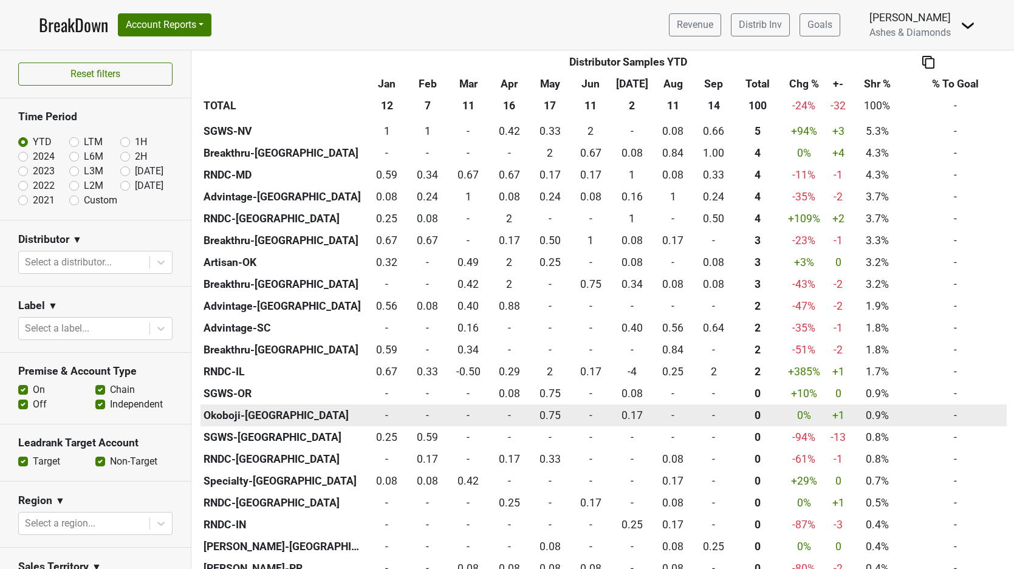
scroll to position [454, 0]
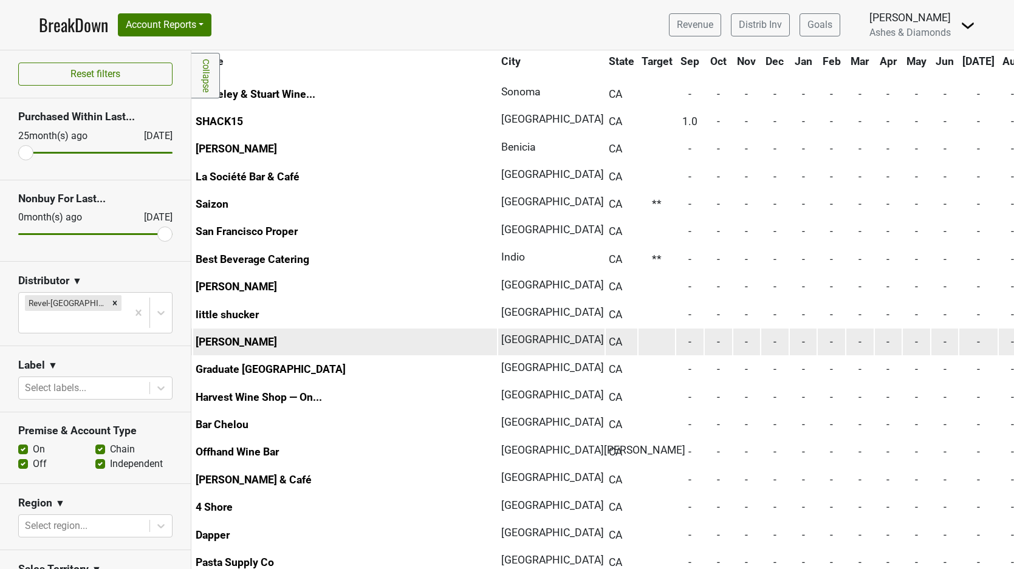
scroll to position [5430, 61]
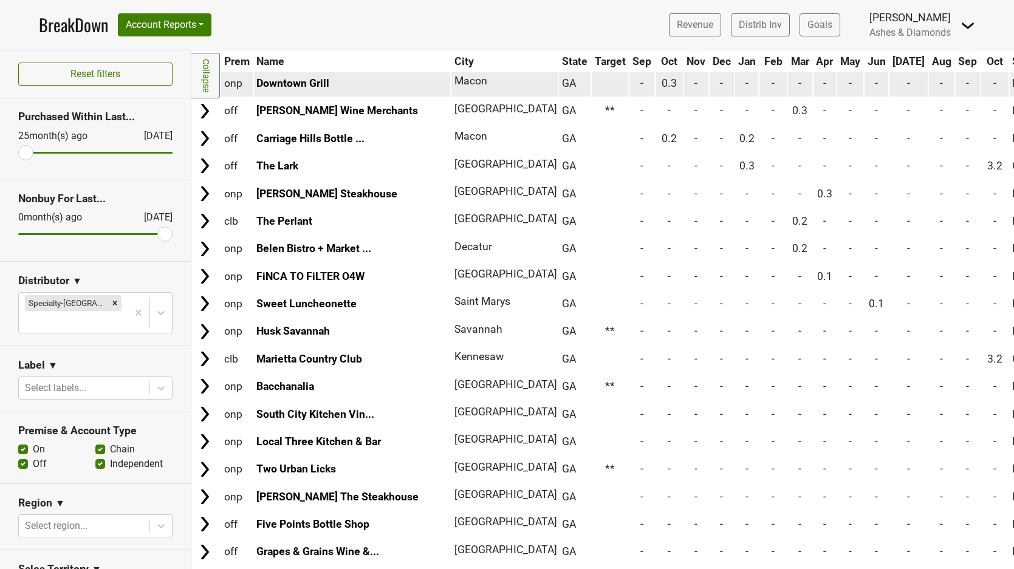
scroll to position [1149, 0]
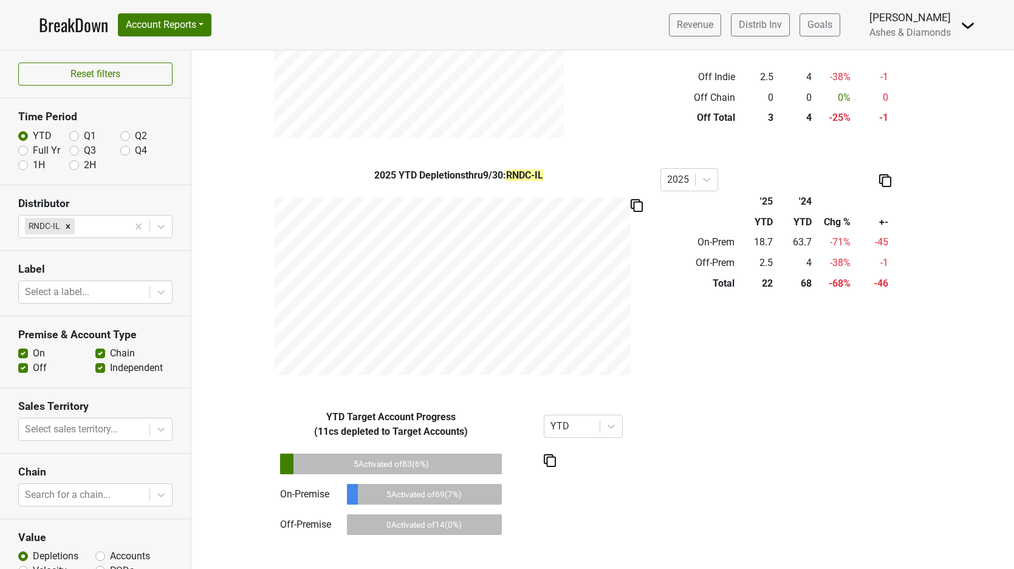
scroll to position [536, 0]
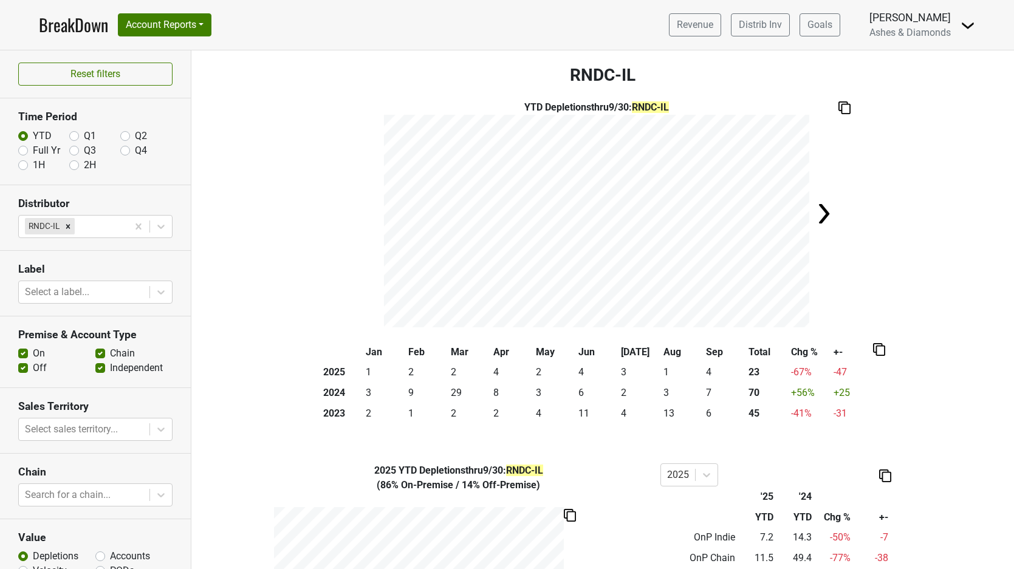
click at [965, 24] on img at bounding box center [967, 25] width 15 height 15
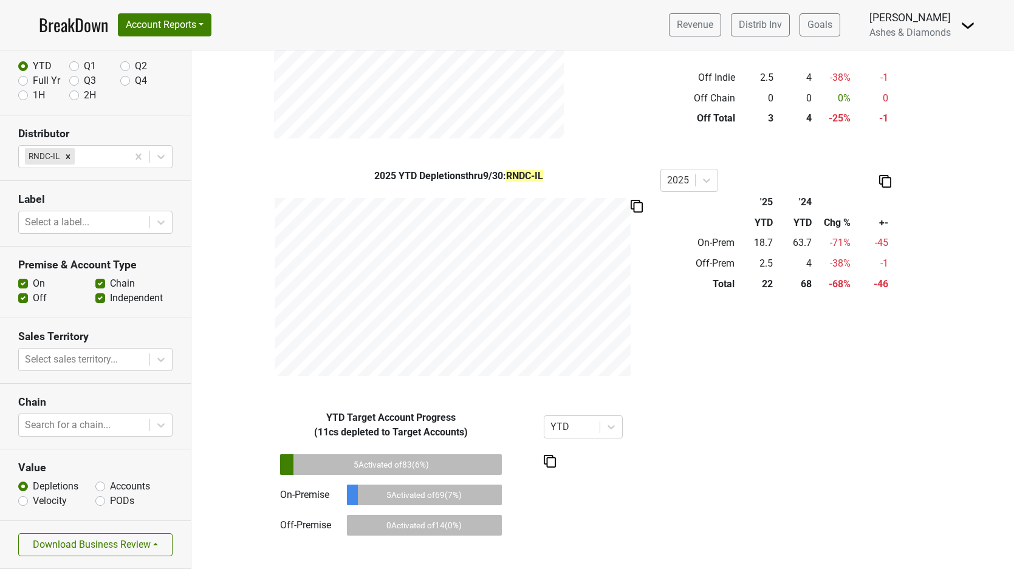
scroll to position [69, 0]
click at [112, 549] on button "Download Business Review" at bounding box center [95, 545] width 154 height 23
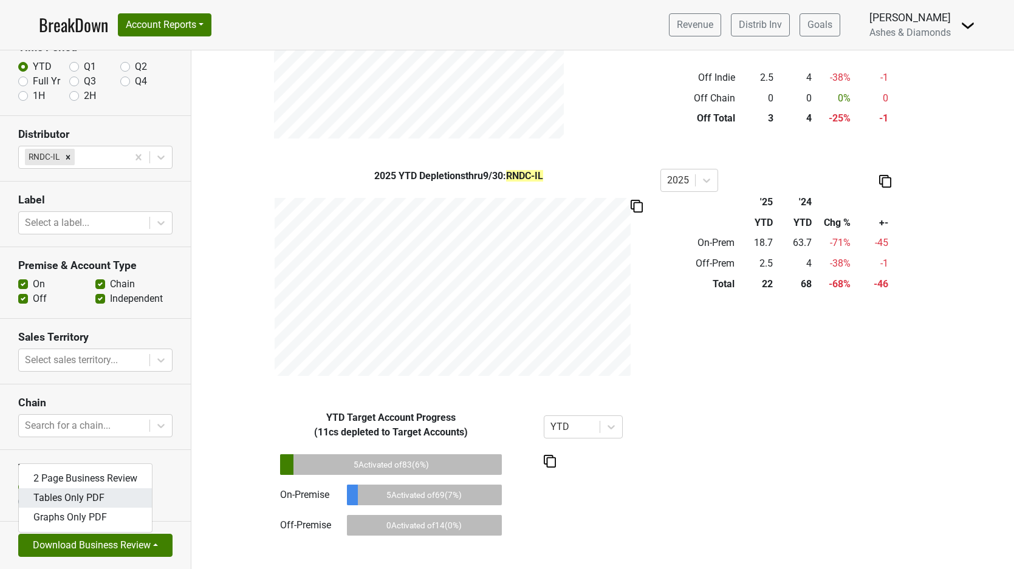
click at [83, 498] on link "Tables Only PDF" at bounding box center [85, 497] width 133 height 19
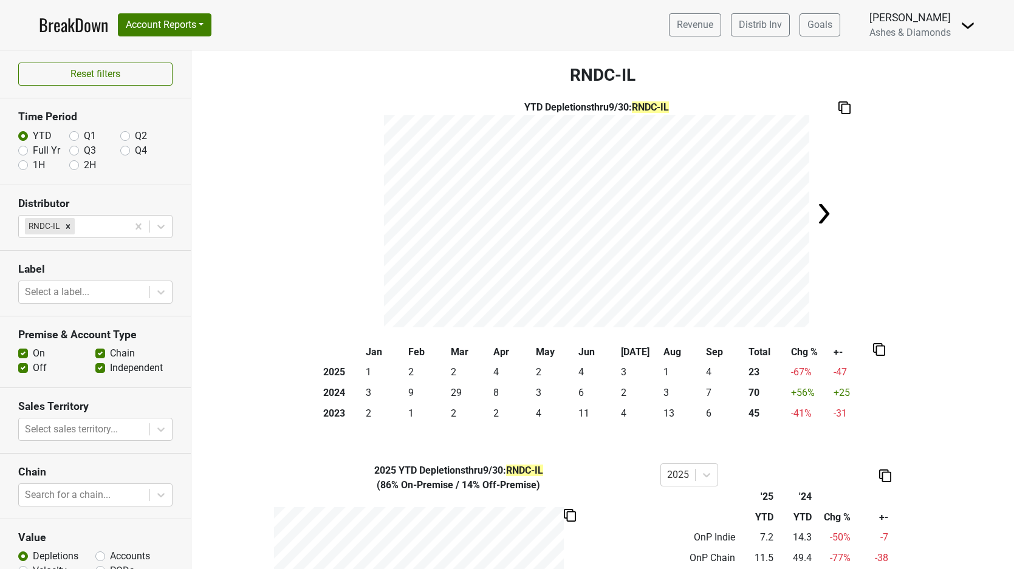
scroll to position [0, 0]
click at [70, 19] on link "BreakDown" at bounding box center [73, 25] width 69 height 26
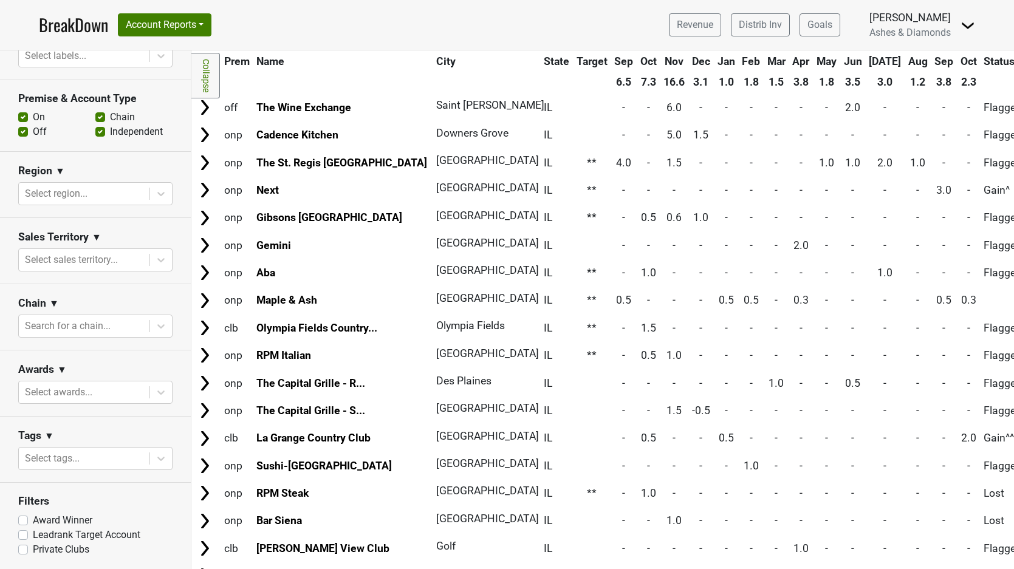
scroll to position [313, 0]
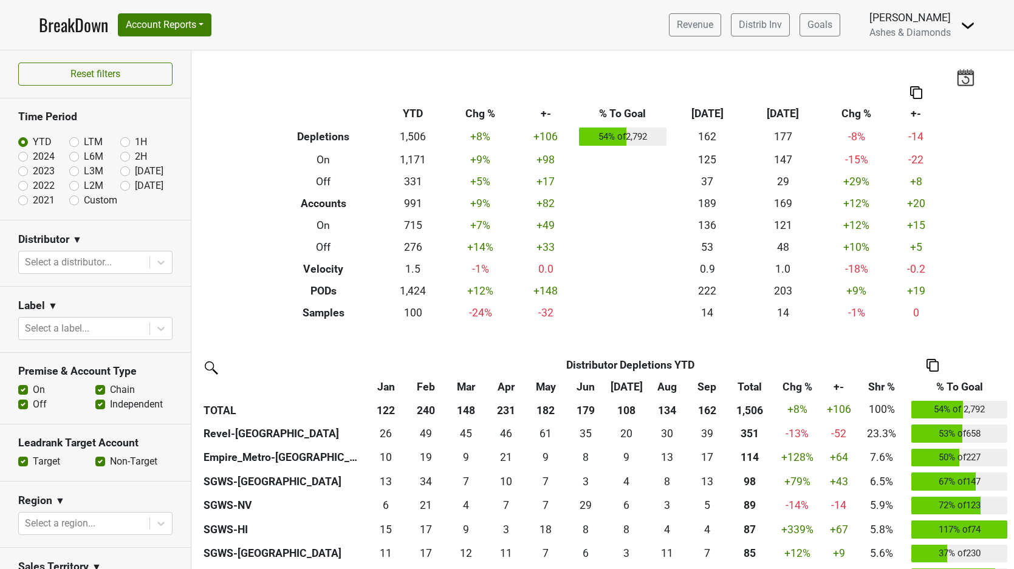
click at [135, 184] on label "[DATE]" at bounding box center [149, 186] width 29 height 15
click at [121, 184] on input "[DATE]" at bounding box center [144, 185] width 49 height 12
radio input "true"
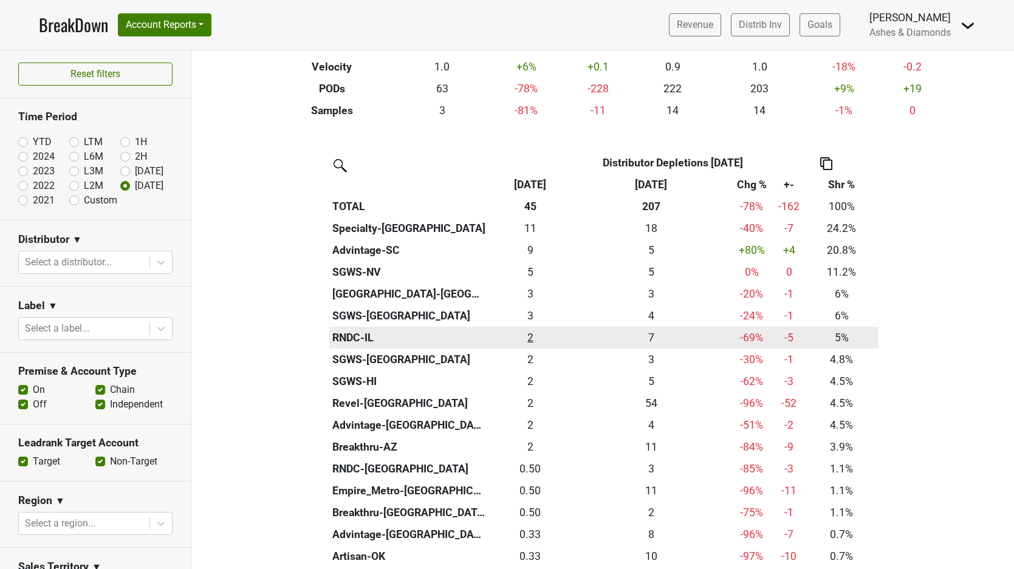
scroll to position [200, 0]
click at [530, 330] on div "2.25 2" at bounding box center [530, 337] width 78 height 16
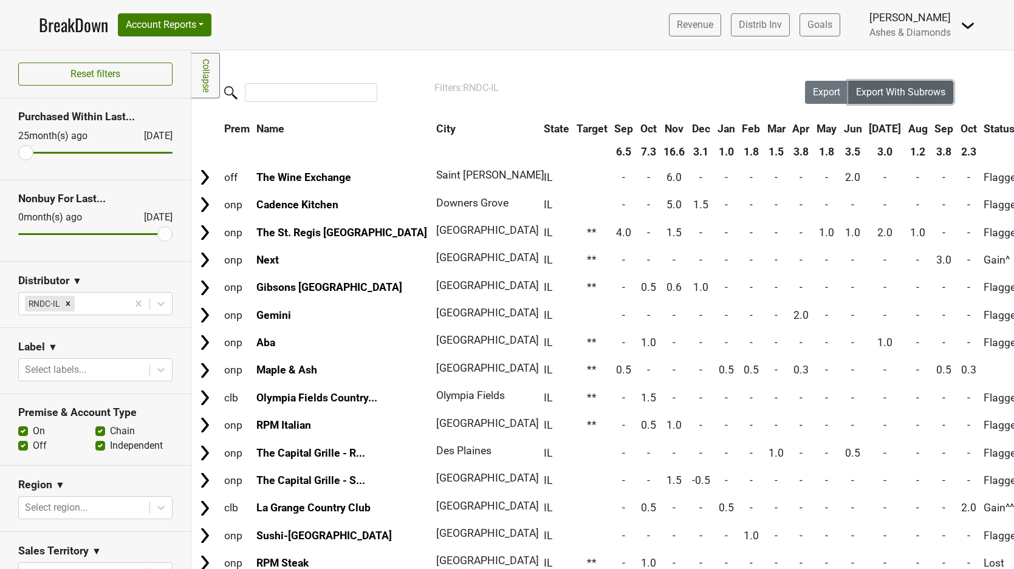
click at [932, 98] on button "Export With Subrows" at bounding box center [900, 92] width 105 height 23
click at [825, 91] on span "Export" at bounding box center [826, 92] width 27 height 12
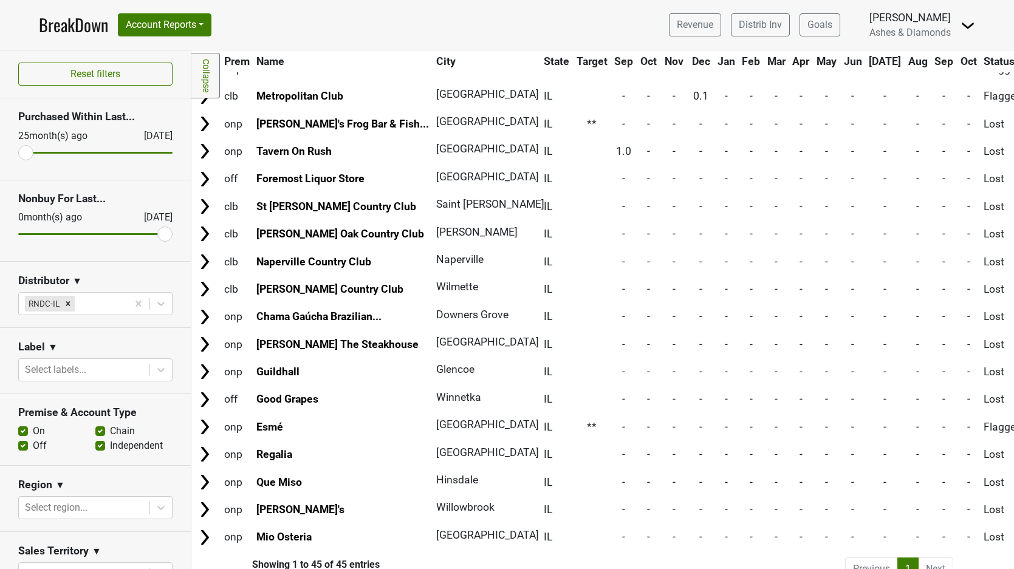
scroll to position [852, 0]
